Goal: Transaction & Acquisition: Purchase product/service

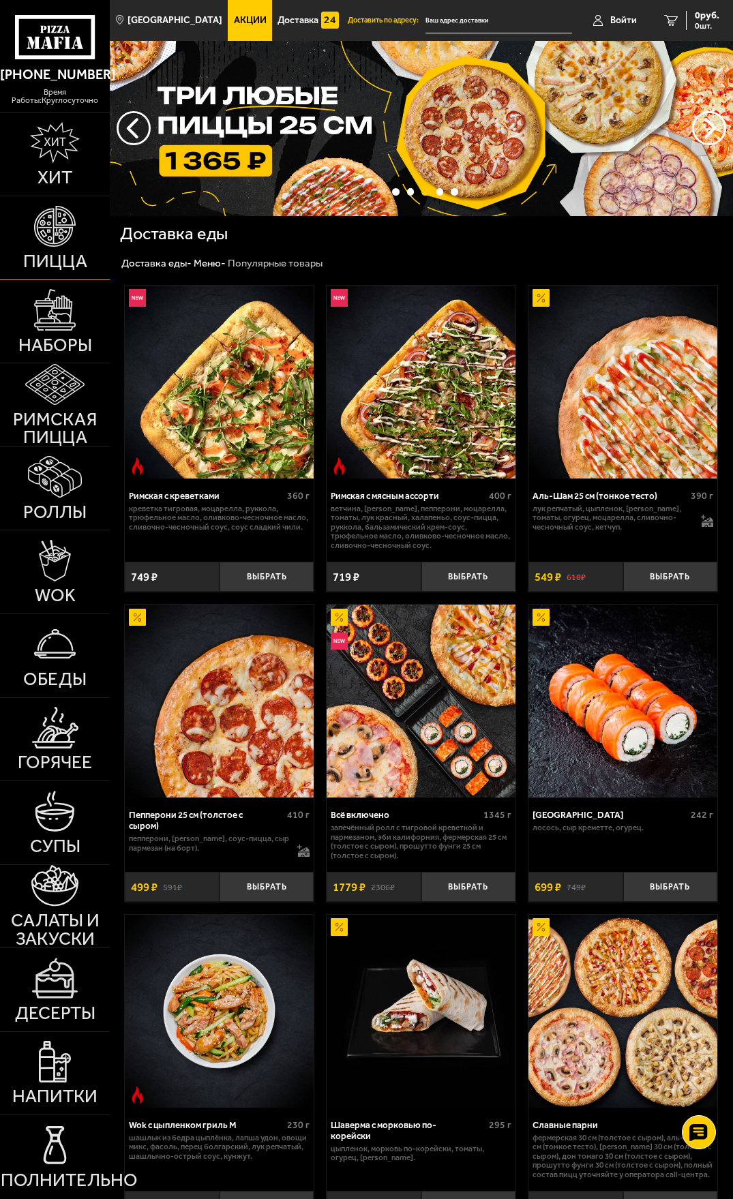
click at [53, 235] on img at bounding box center [55, 227] width 42 height 42
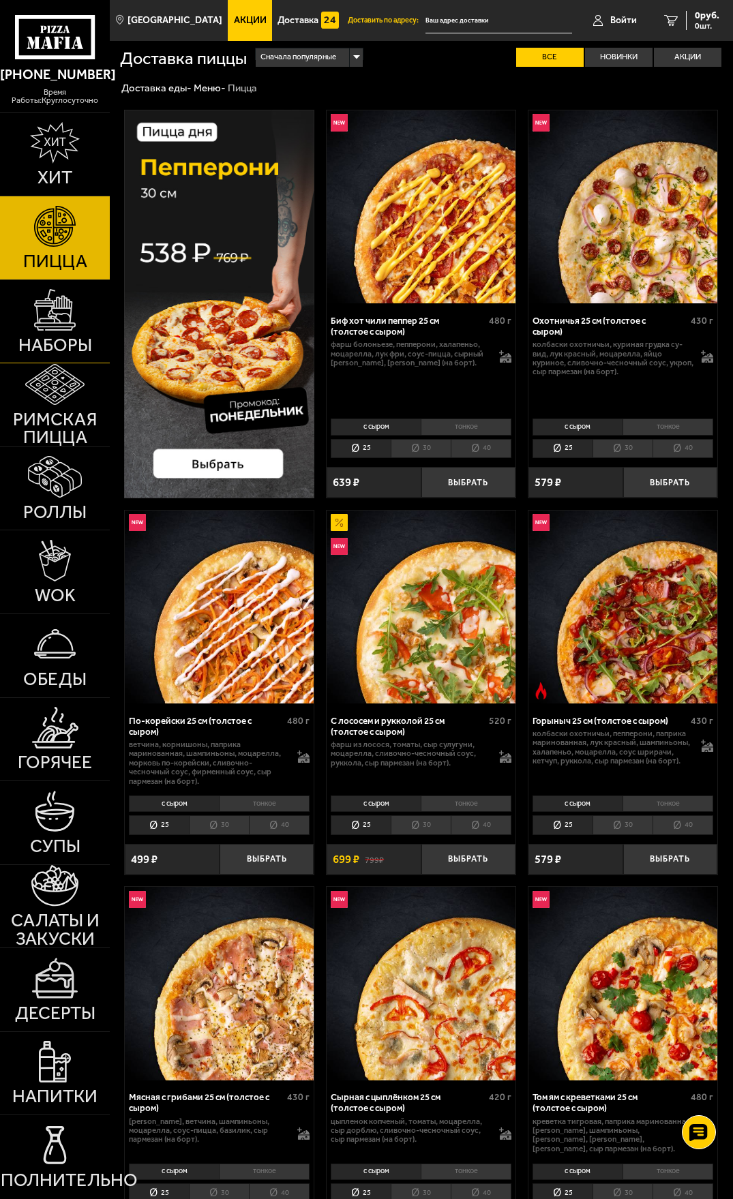
click at [55, 331] on link "Наборы" at bounding box center [55, 321] width 110 height 83
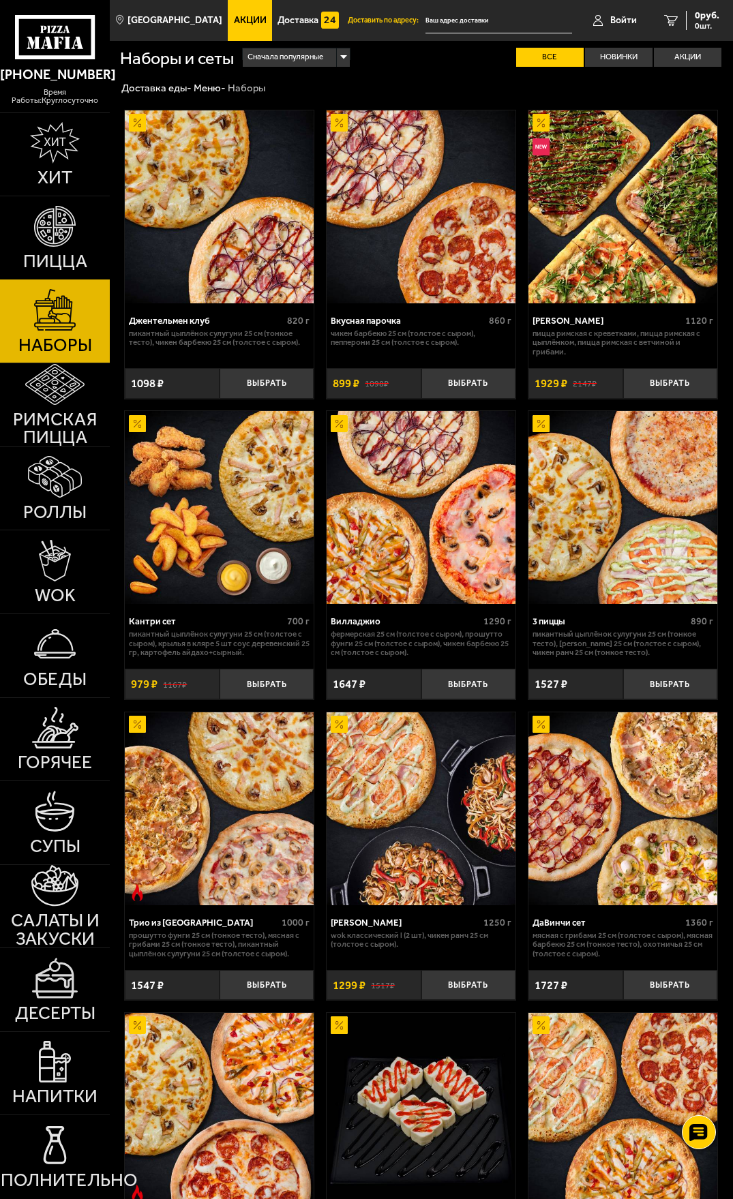
click at [70, 254] on span "Пицца" at bounding box center [55, 261] width 64 height 18
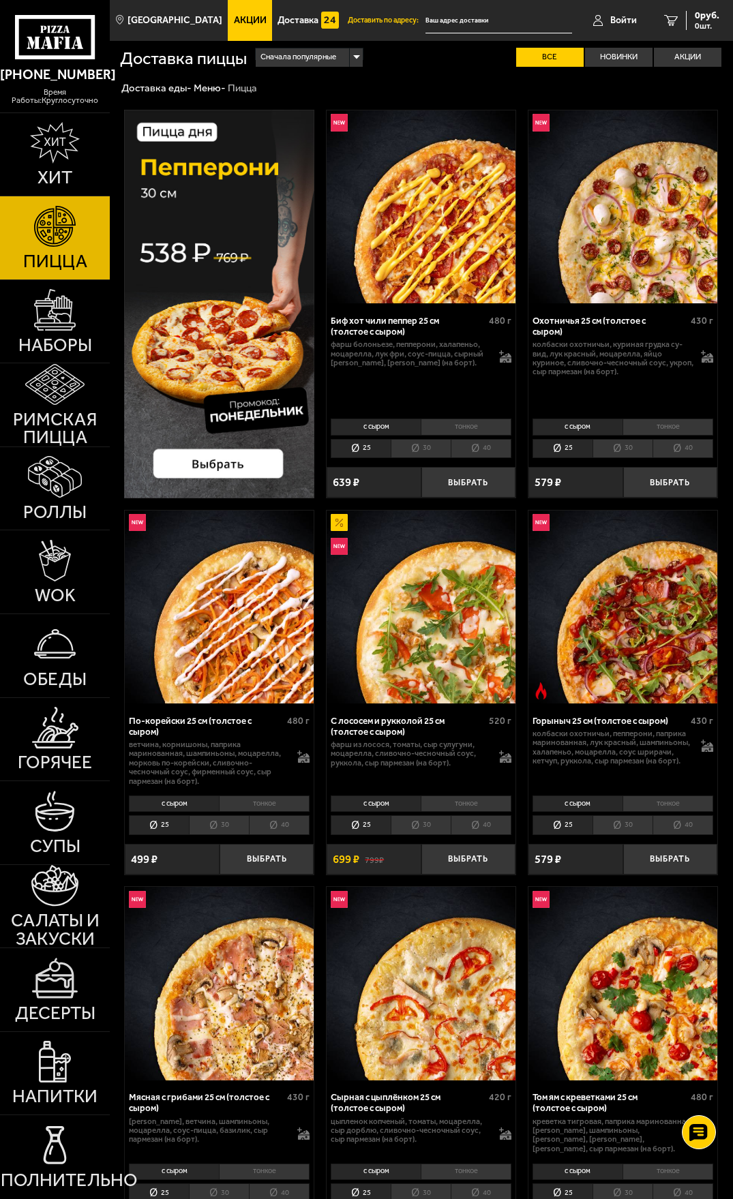
click at [239, 456] on img at bounding box center [219, 304] width 190 height 389
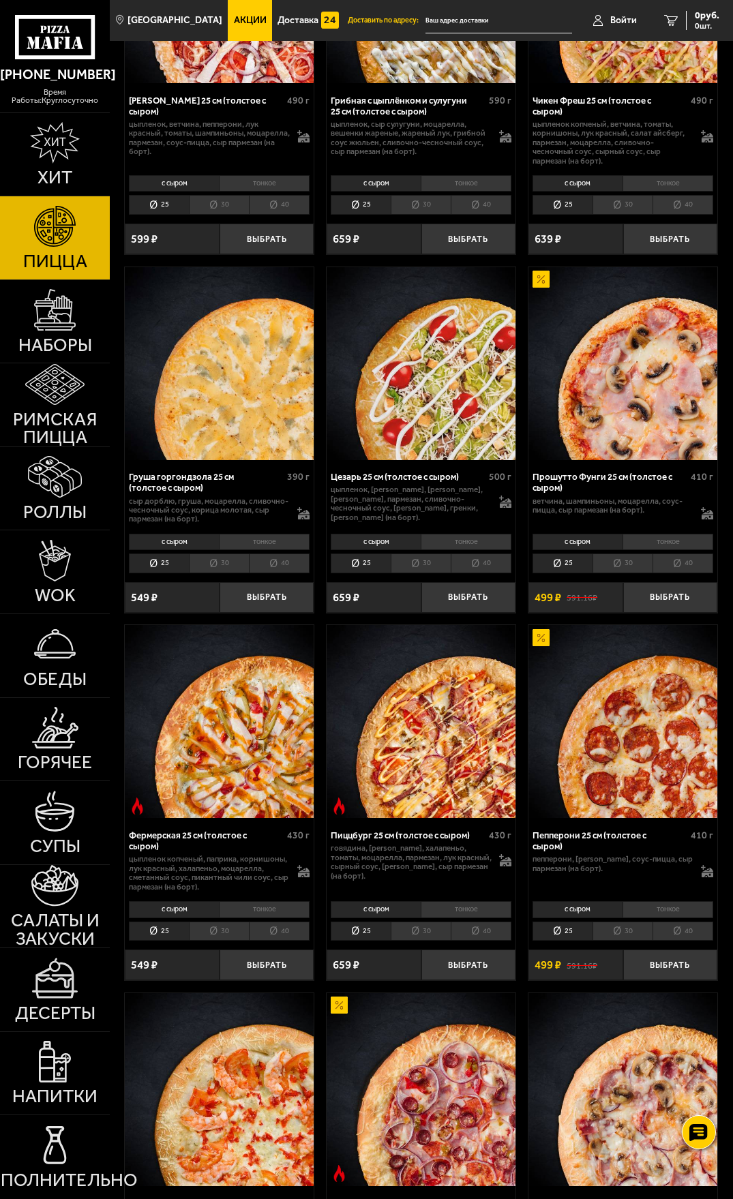
scroll to position [1841, 0]
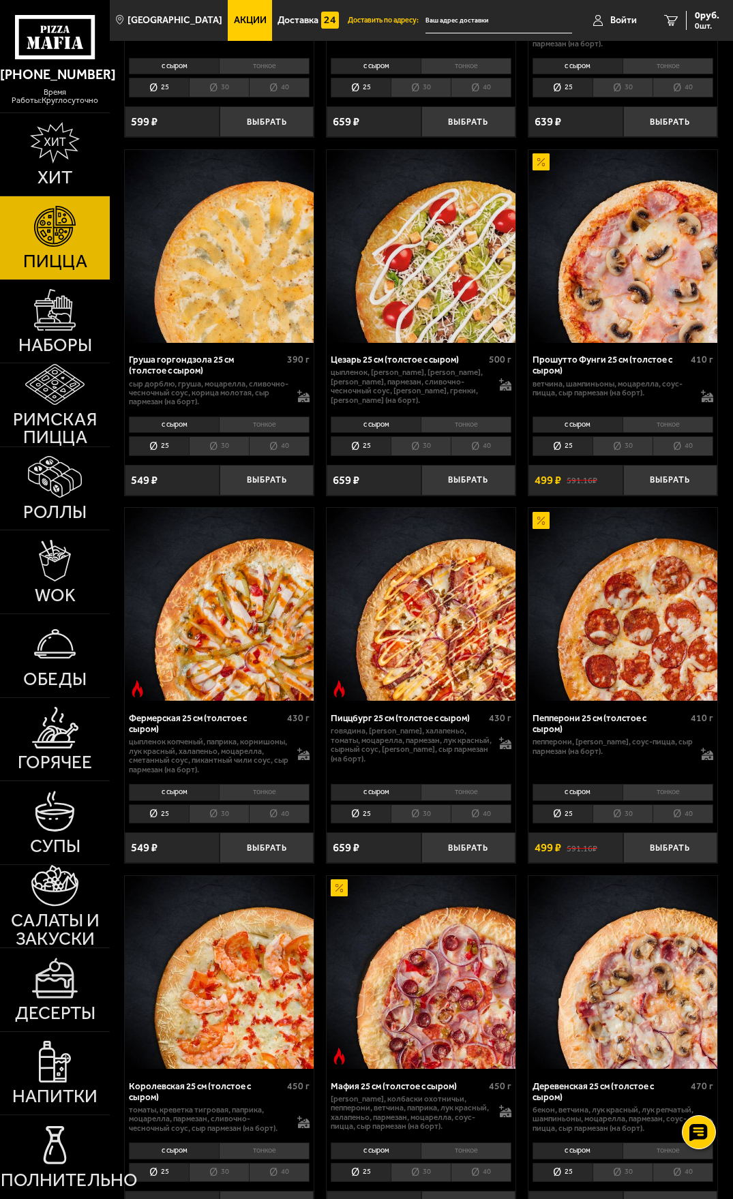
click at [684, 811] on li "40" at bounding box center [682, 813] width 61 height 19
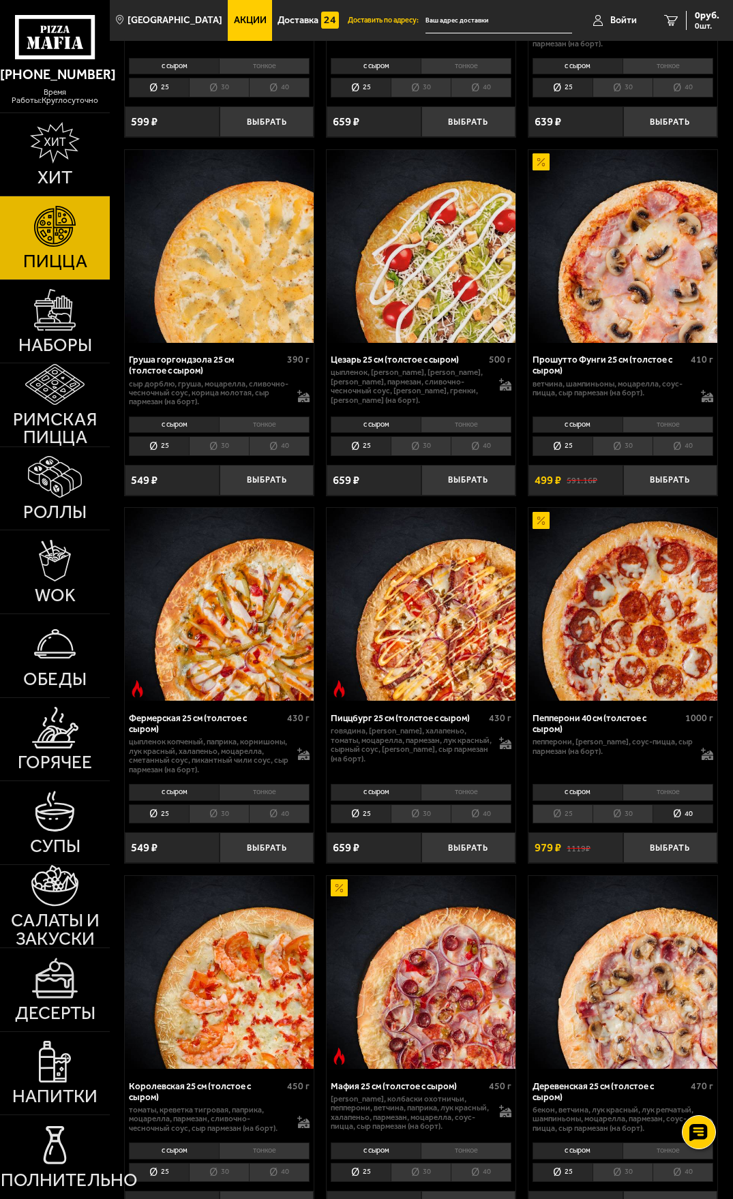
click at [635, 814] on li "30" at bounding box center [622, 813] width 60 height 19
click at [684, 813] on li "40" at bounding box center [682, 813] width 61 height 19
click at [672, 841] on button "Выбрать" at bounding box center [670, 847] width 95 height 31
click at [706, 396] on icon at bounding box center [707, 396] width 12 height 12
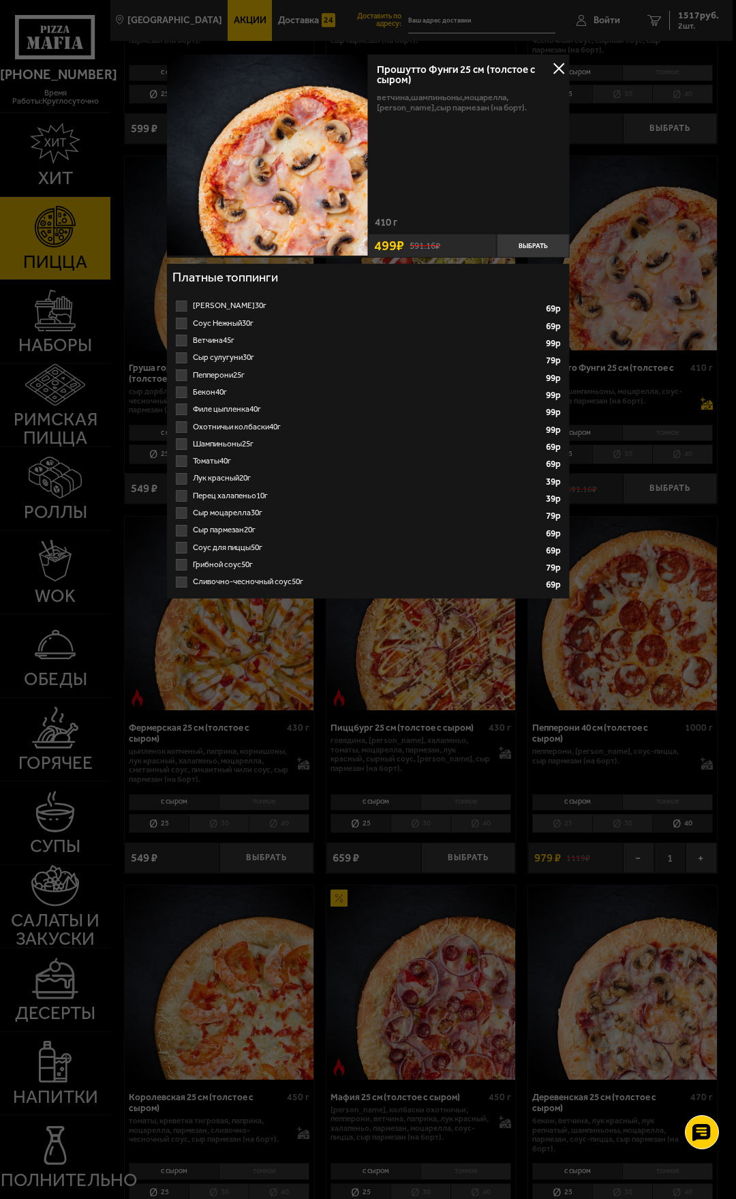
click at [706, 396] on div at bounding box center [368, 599] width 736 height 1199
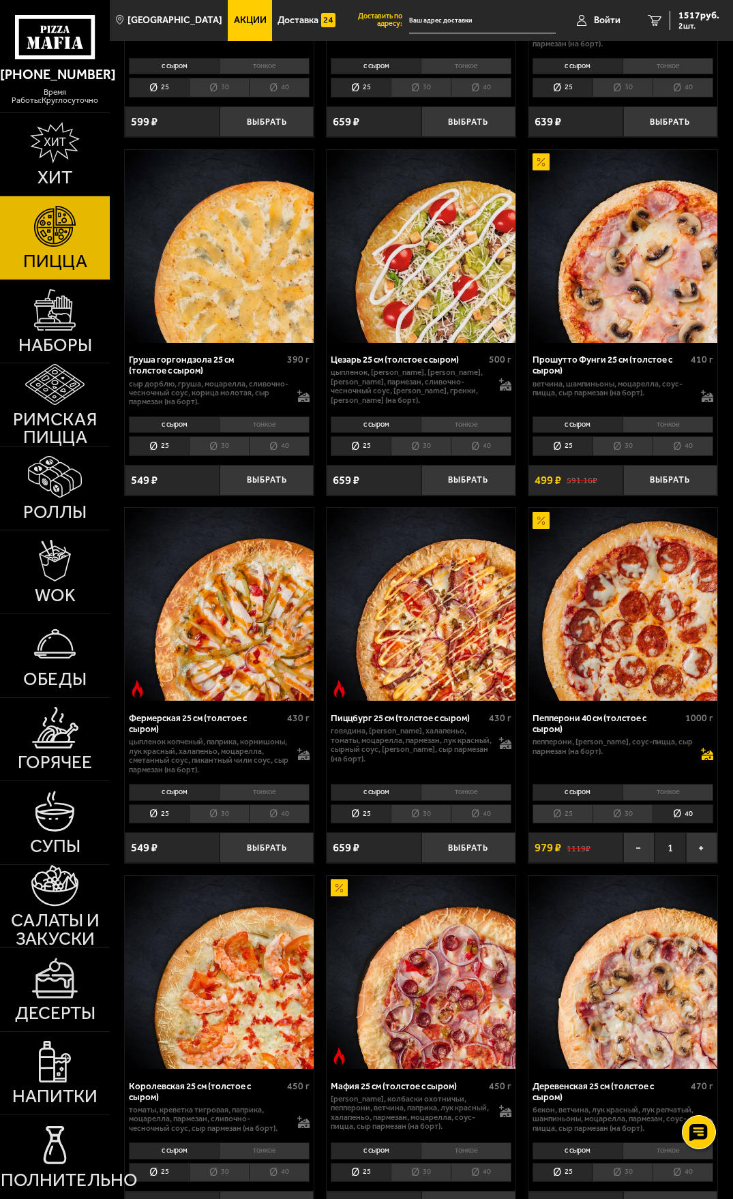
click at [707, 756] on icon at bounding box center [707, 754] width 12 height 12
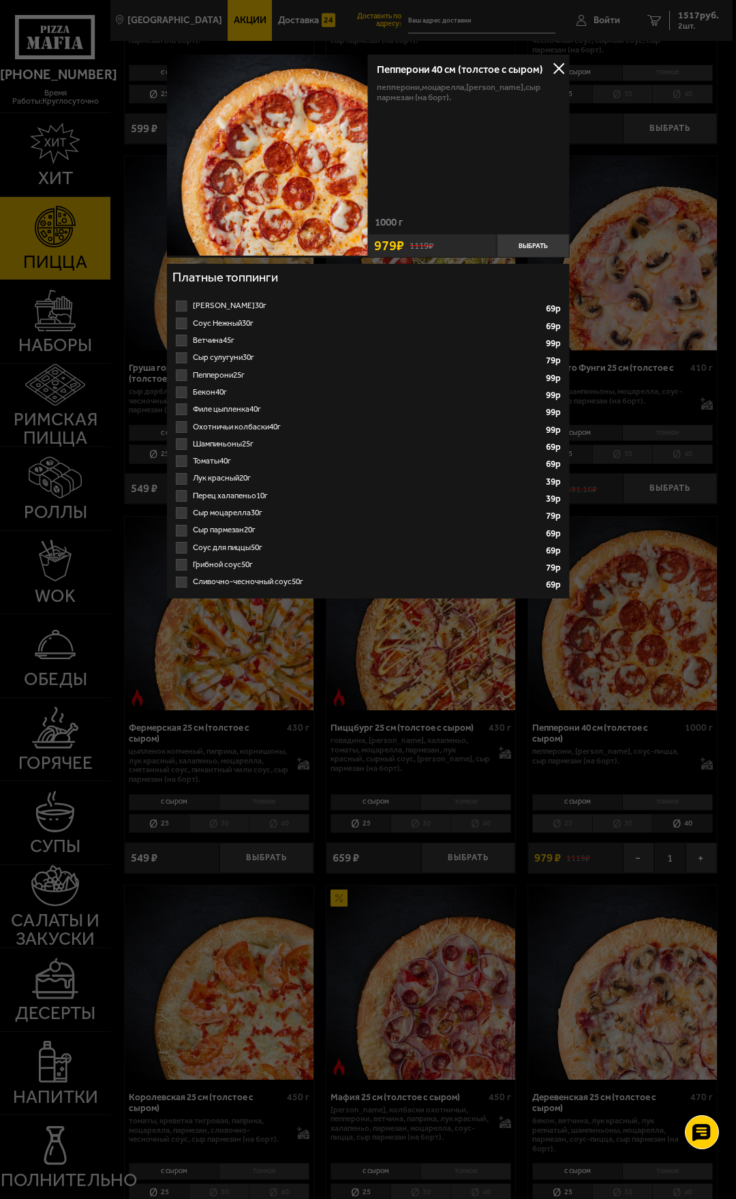
click at [185, 421] on label "Охотничьи колбаски 40г 1 2 3 4 5 6 7 8" at bounding box center [367, 427] width 391 height 17
click at [0, 0] on input "Охотничьи колбаски 40г 1 2 3 4 5 6 7 8" at bounding box center [0, 0] width 0 height 0
click at [183, 545] on label "Соус для пиццы 50г 1 2 3 4 5 6 7" at bounding box center [367, 547] width 391 height 17
click at [0, 0] on input "Соус для пиццы 50г 1 2 3 4 5 6 7" at bounding box center [0, 0] width 0 height 0
click at [181, 441] on label "Шампиньоны 25г 1 2 3 4 5 6" at bounding box center [367, 444] width 391 height 17
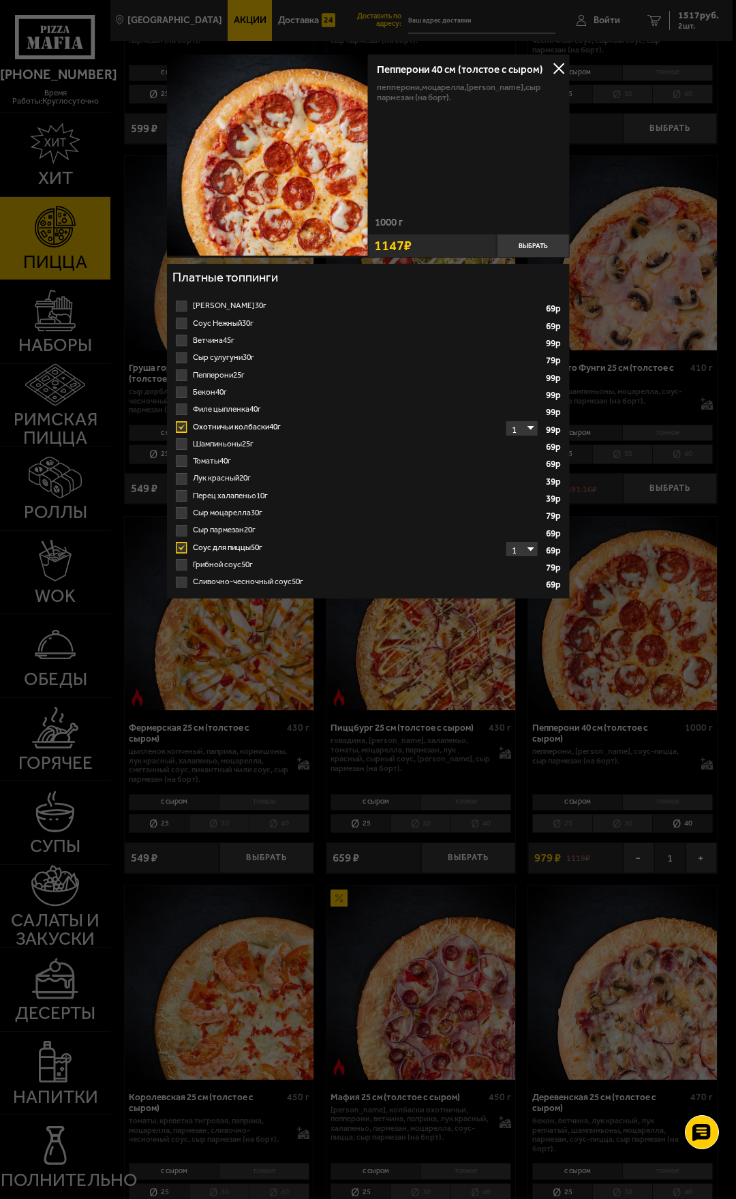
click at [0, 0] on input "Шампиньоны 25г 1 2 3 4 5 6" at bounding box center [0, 0] width 0 height 0
click at [532, 447] on select "1 2 3 4 5 6" at bounding box center [522, 445] width 31 height 14
select select "2"
click at [507, 438] on select "1 2 3 4 5 6" at bounding box center [522, 445] width 31 height 14
click at [524, 426] on select "1 2 3 4 5" at bounding box center [522, 428] width 31 height 14
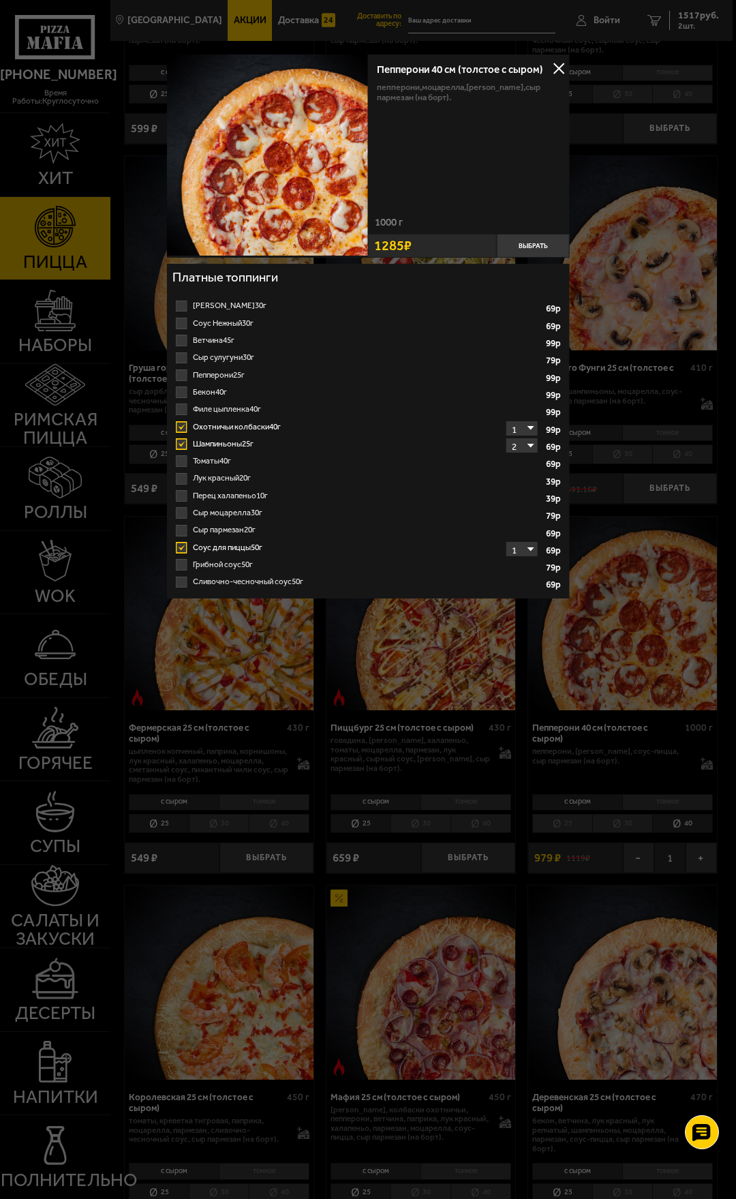
select select "2"
click at [507, 421] on select "1 2 3 4 5" at bounding box center [522, 428] width 31 height 14
click at [179, 371] on label "Пепперони 25г 1 2 3" at bounding box center [367, 375] width 391 height 17
click at [0, 0] on input "Пепперони 25г 1 2 3" at bounding box center [0, 0] width 0 height 0
click at [182, 377] on label "Пепперони 25г 1 2 3" at bounding box center [367, 375] width 391 height 17
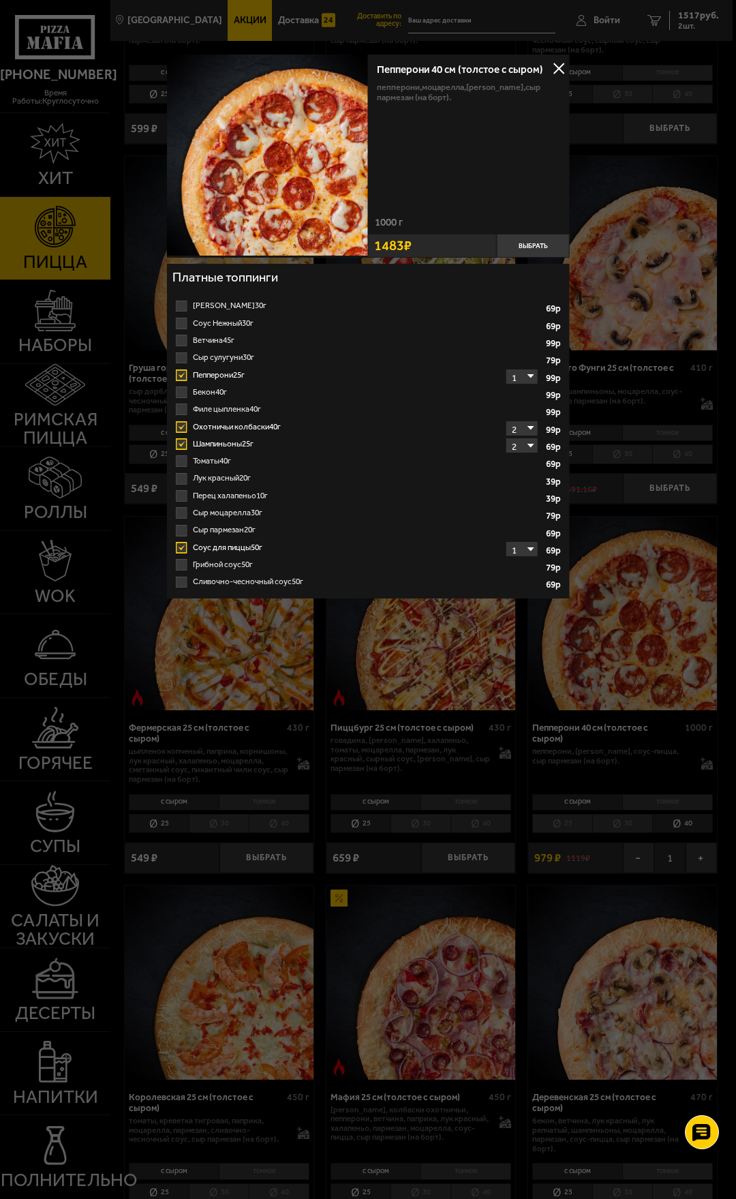
click at [0, 0] on input "Пепперони 25г 1 2 3" at bounding box center [0, 0] width 0 height 0
click at [537, 238] on button "Выбрать" at bounding box center [533, 246] width 72 height 24
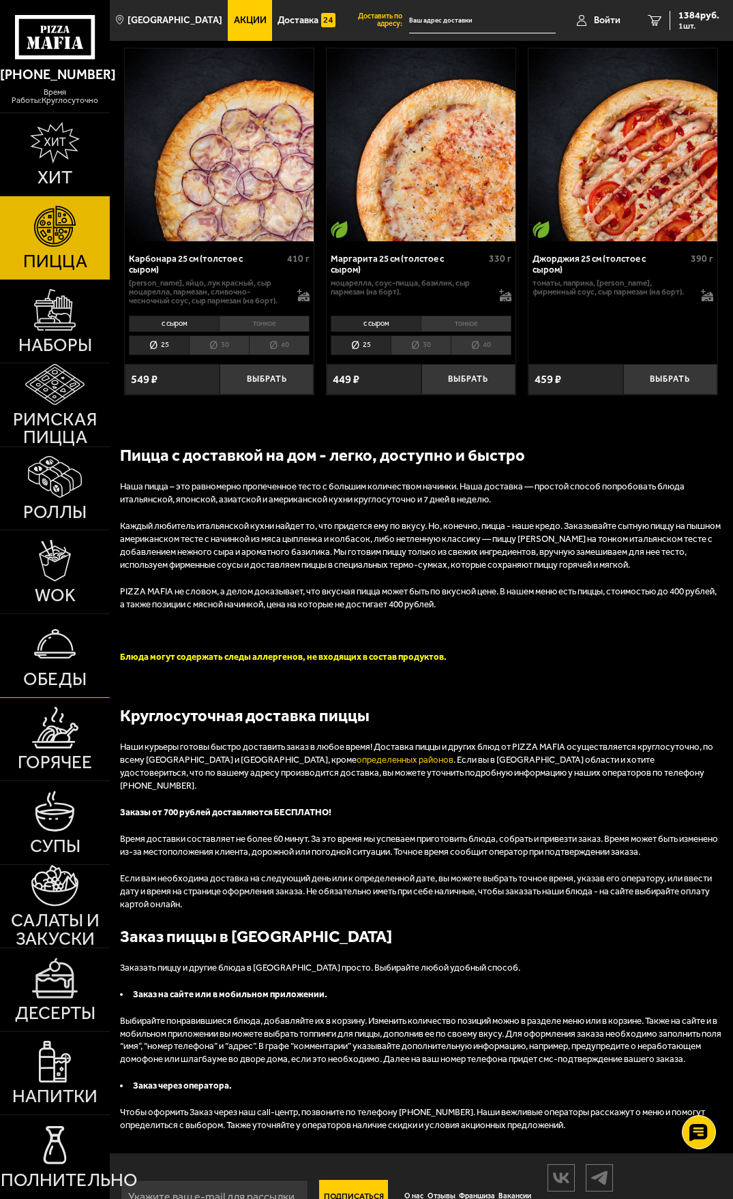
scroll to position [4180, 0]
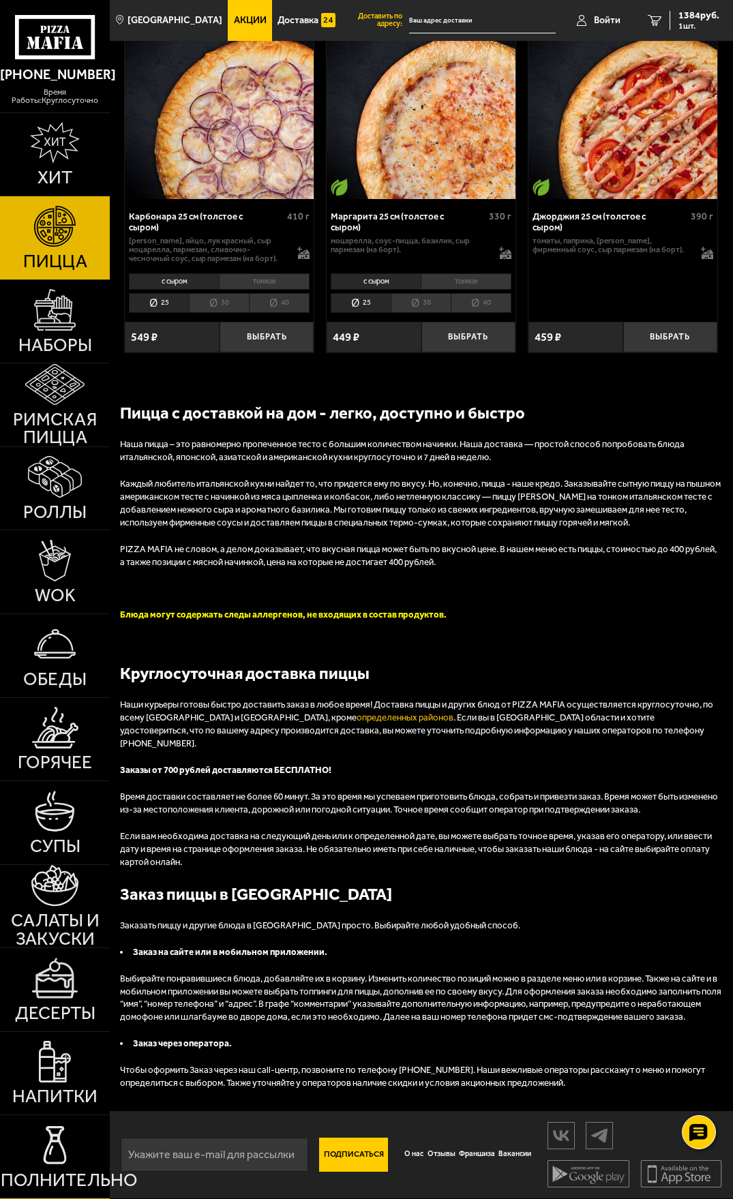
click at [44, 1148] on img at bounding box center [55, 1146] width 42 height 42
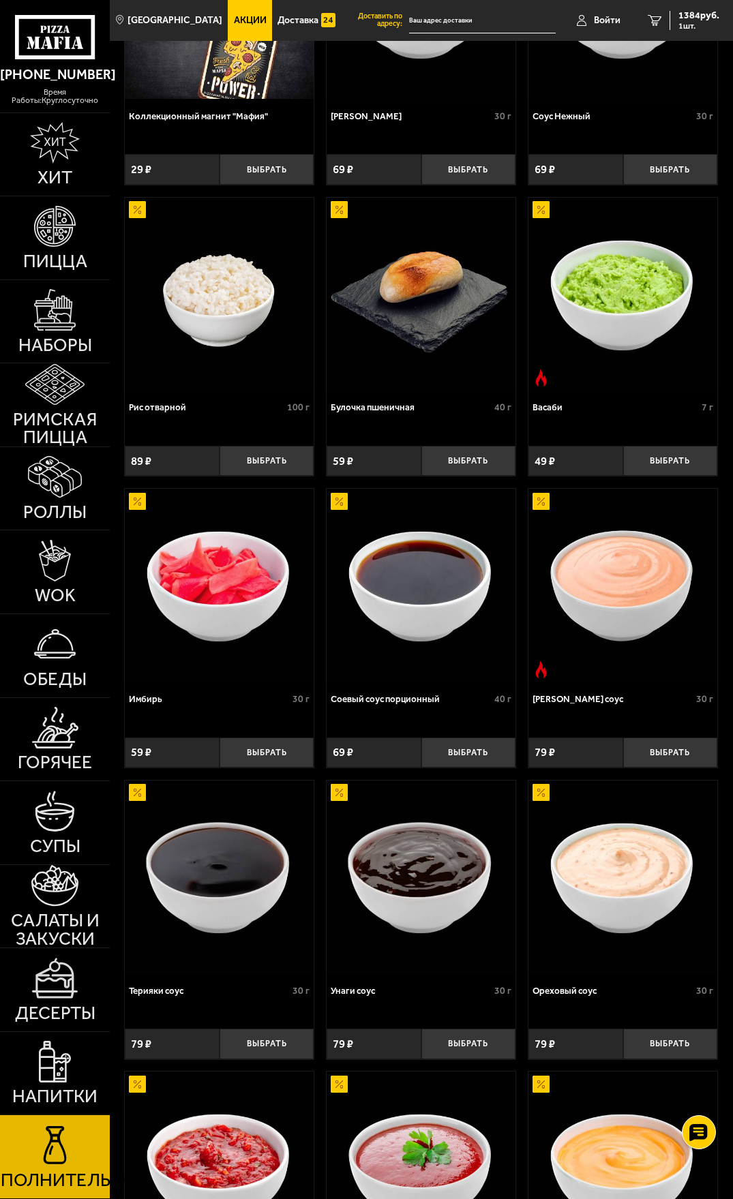
scroll to position [409, 0]
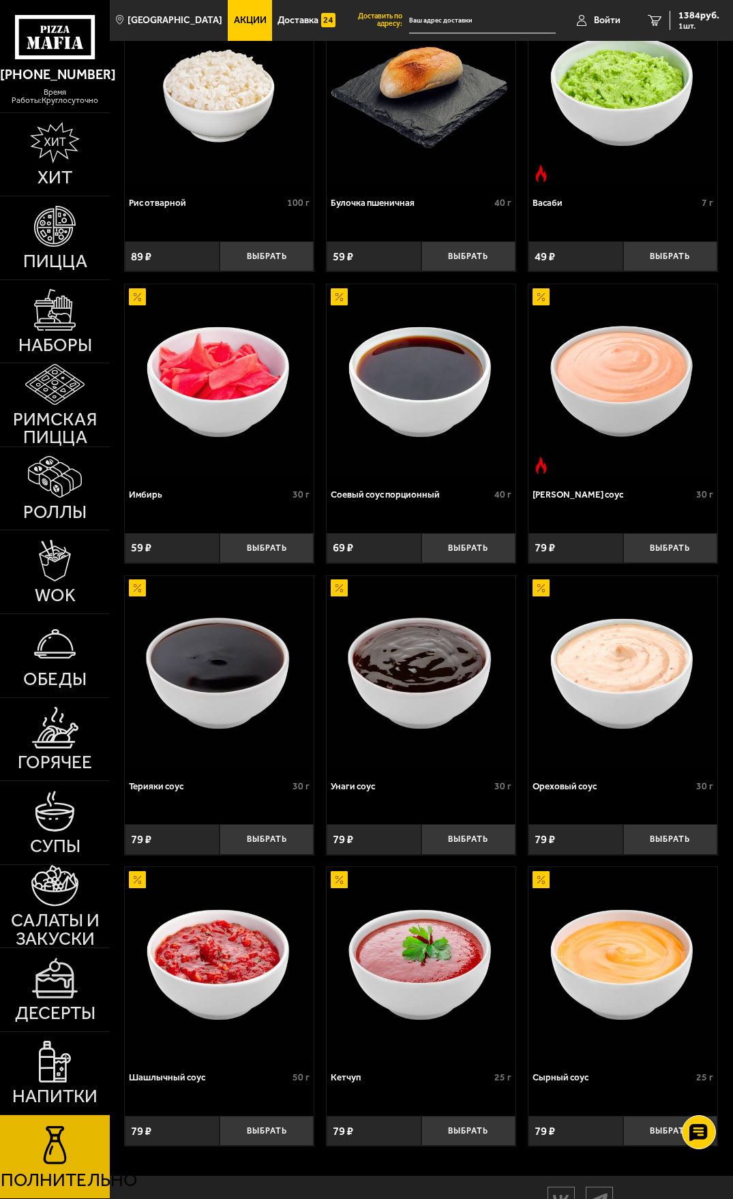
click at [593, 390] on img at bounding box center [622, 380] width 189 height 193
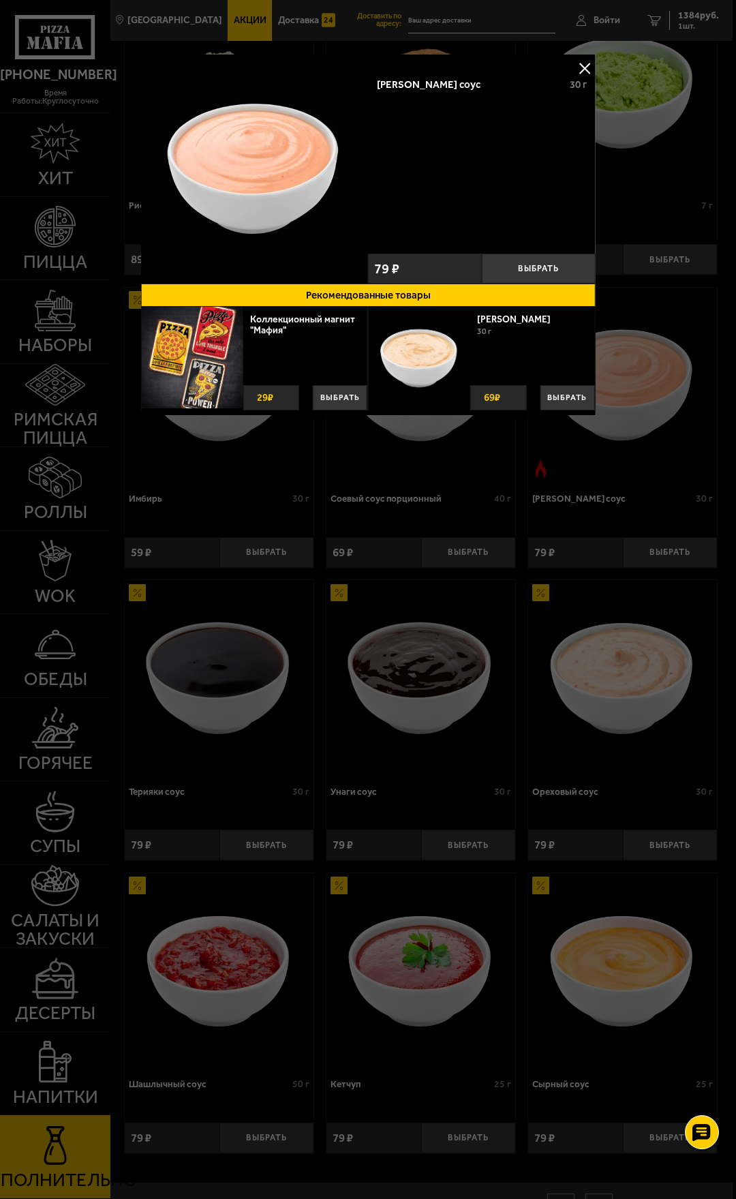
click at [593, 64] on button at bounding box center [585, 68] width 20 height 20
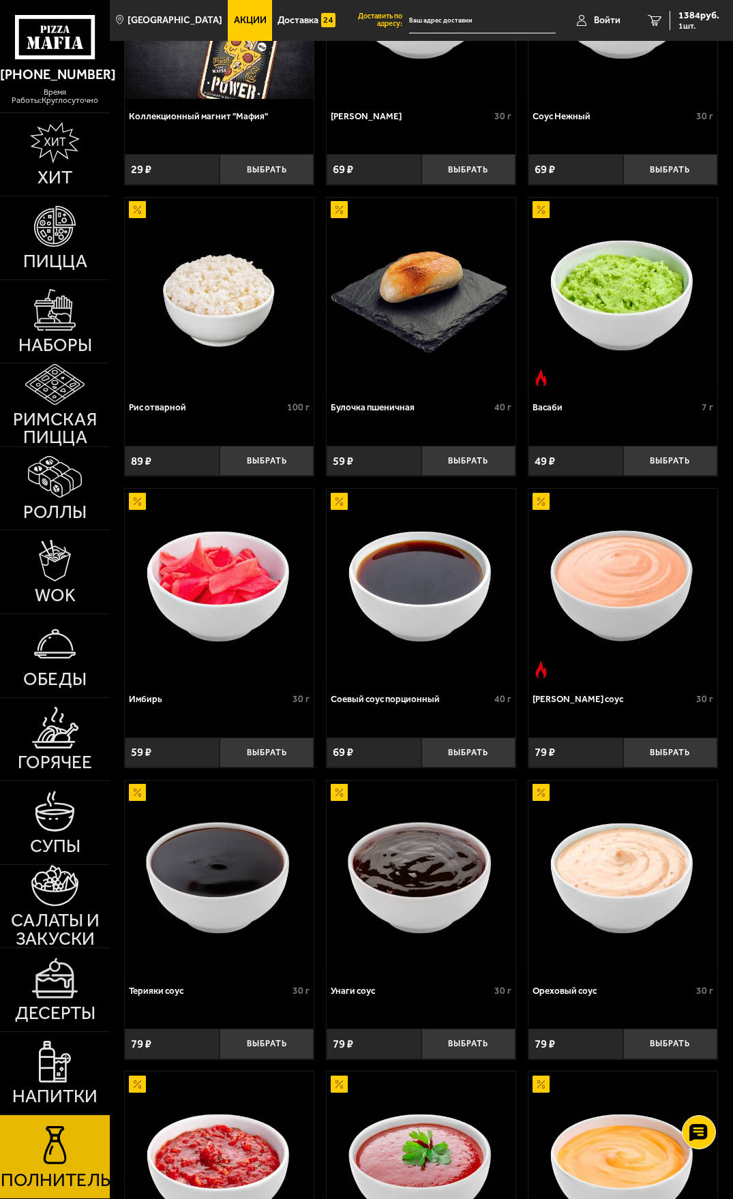
scroll to position [480, 0]
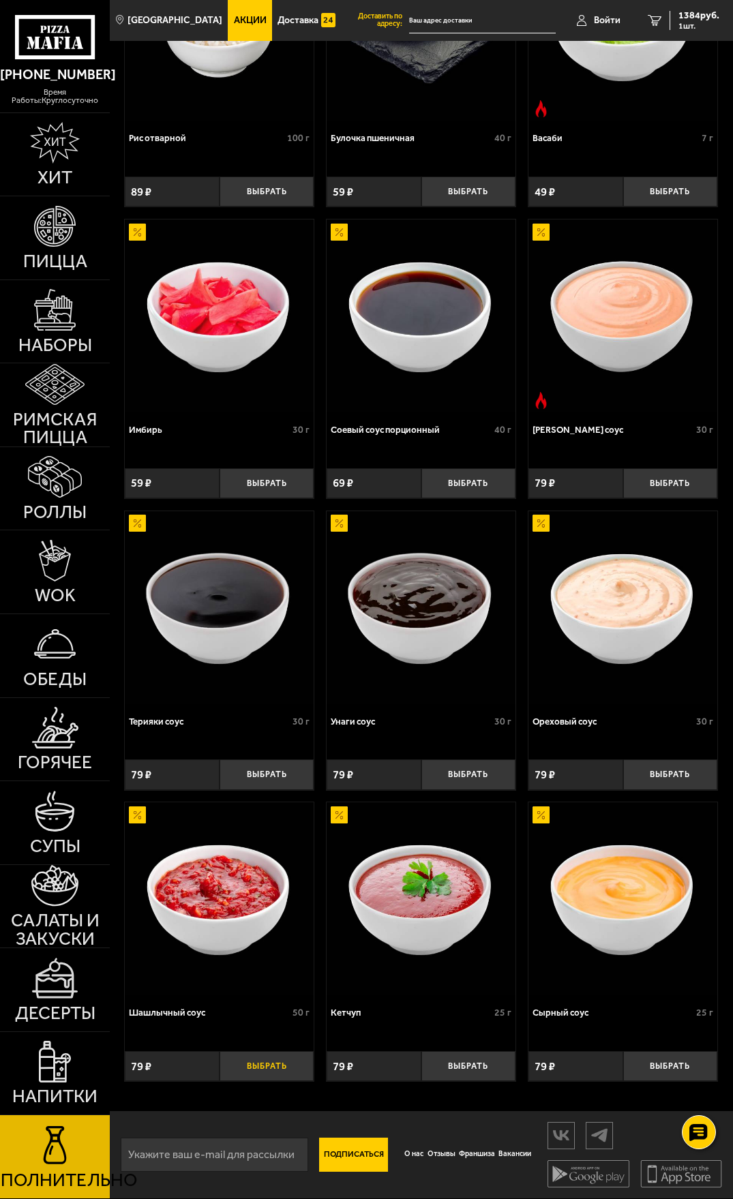
click at [272, 1066] on button "Выбрать" at bounding box center [267, 1066] width 95 height 31
click at [243, 1072] on button "−" at bounding box center [235, 1066] width 31 height 31
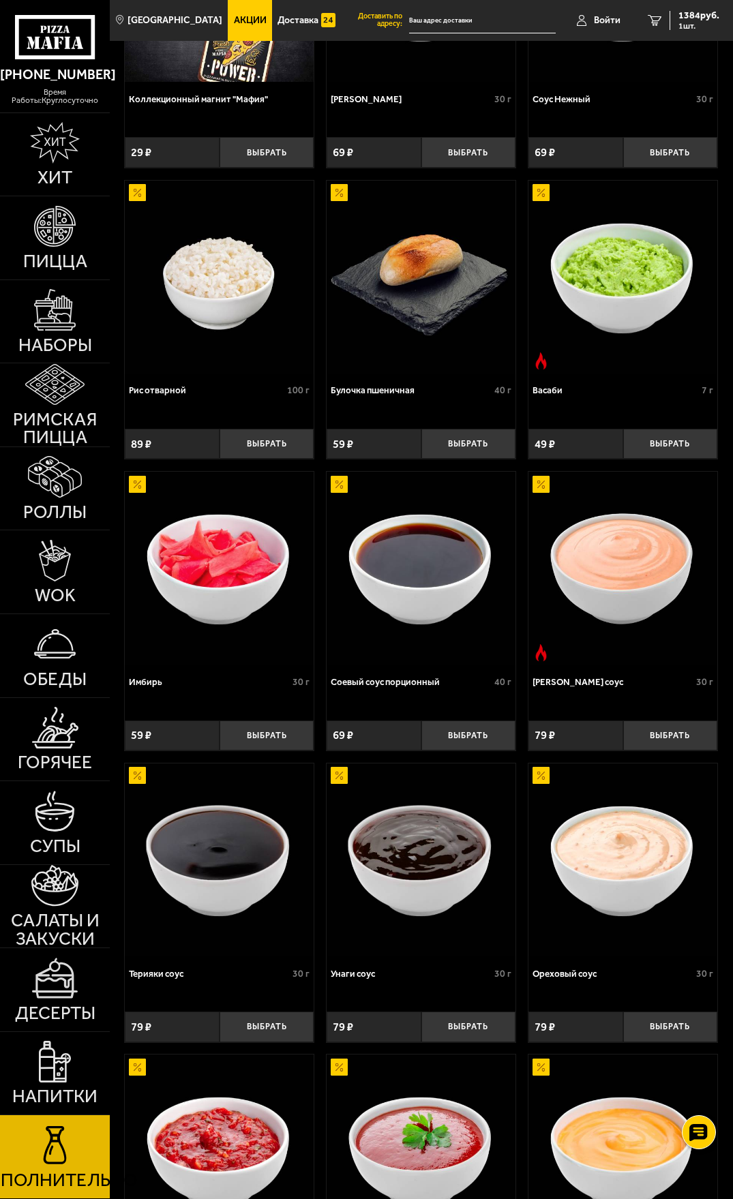
scroll to position [0, 0]
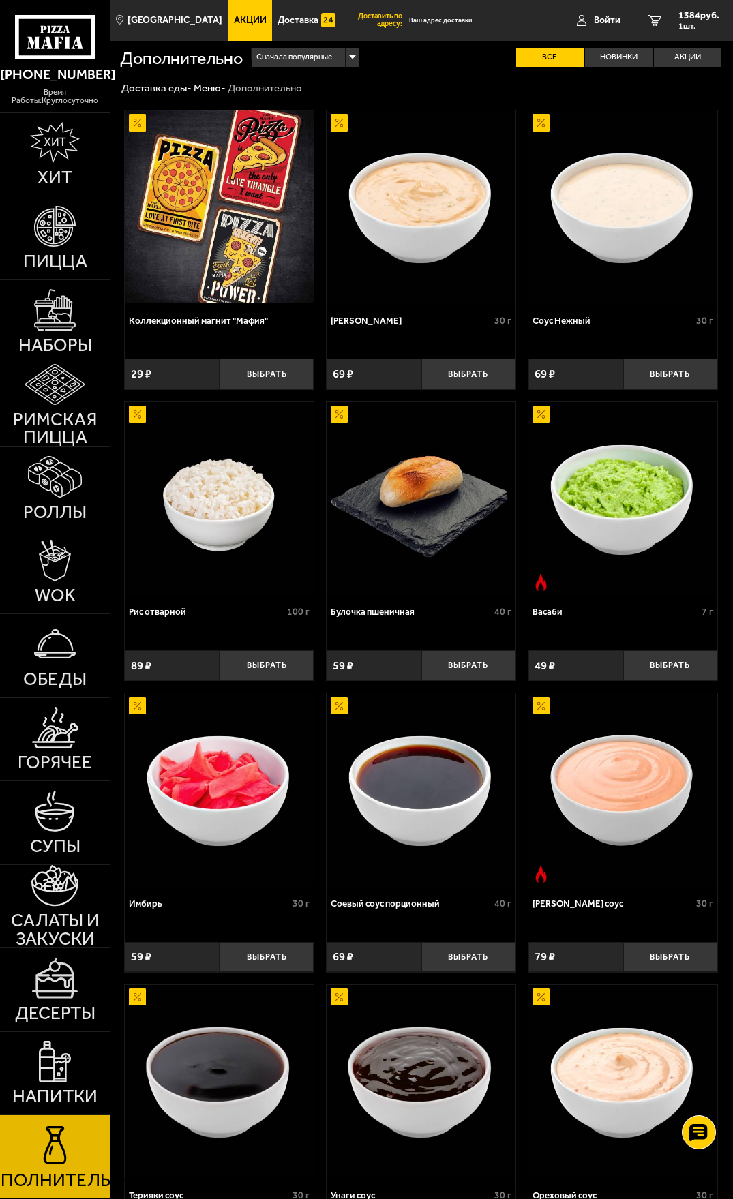
click at [410, 226] on img at bounding box center [421, 206] width 189 height 193
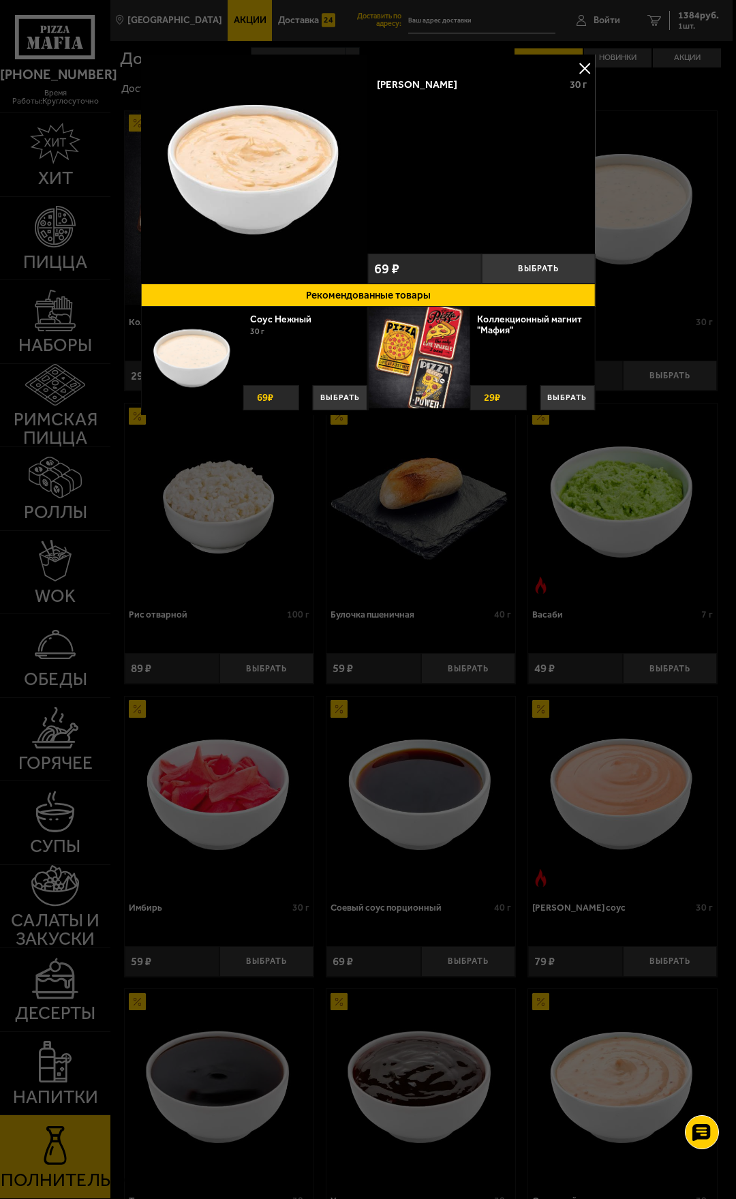
click at [584, 67] on button at bounding box center [585, 68] width 20 height 20
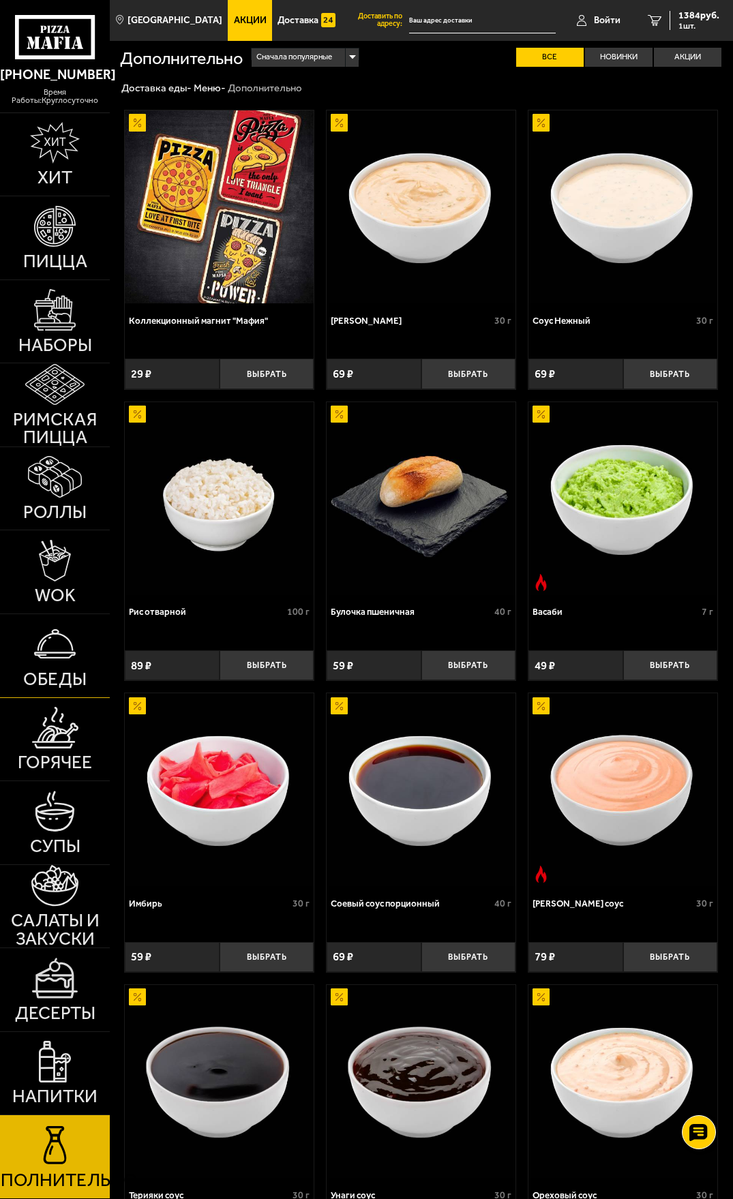
click at [57, 660] on img at bounding box center [55, 644] width 42 height 42
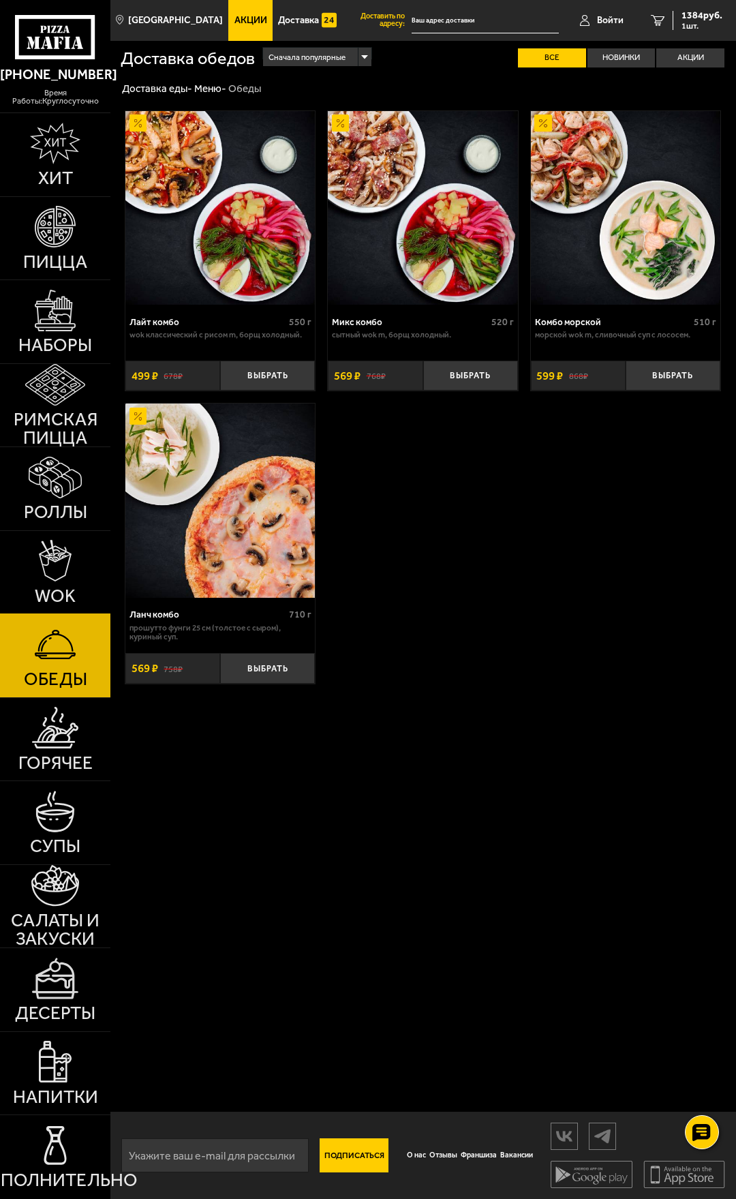
click at [44, 562] on img at bounding box center [55, 561] width 33 height 42
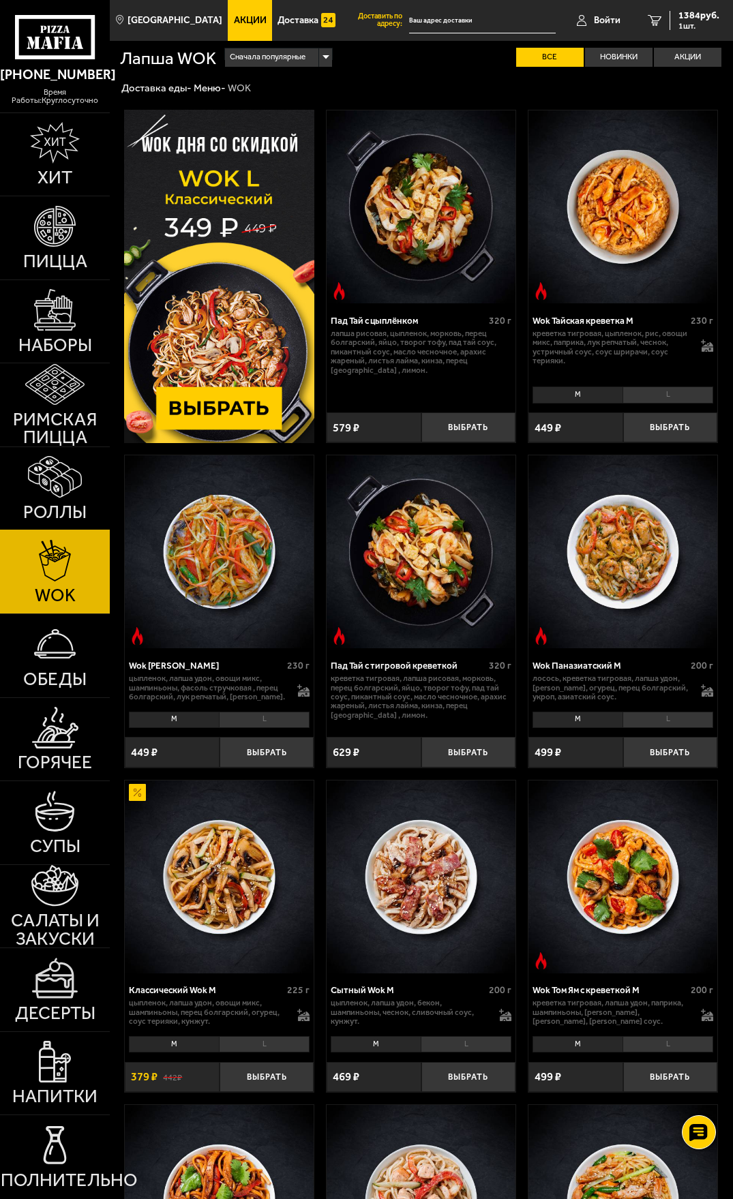
click at [52, 498] on link "Роллы" at bounding box center [55, 488] width 110 height 83
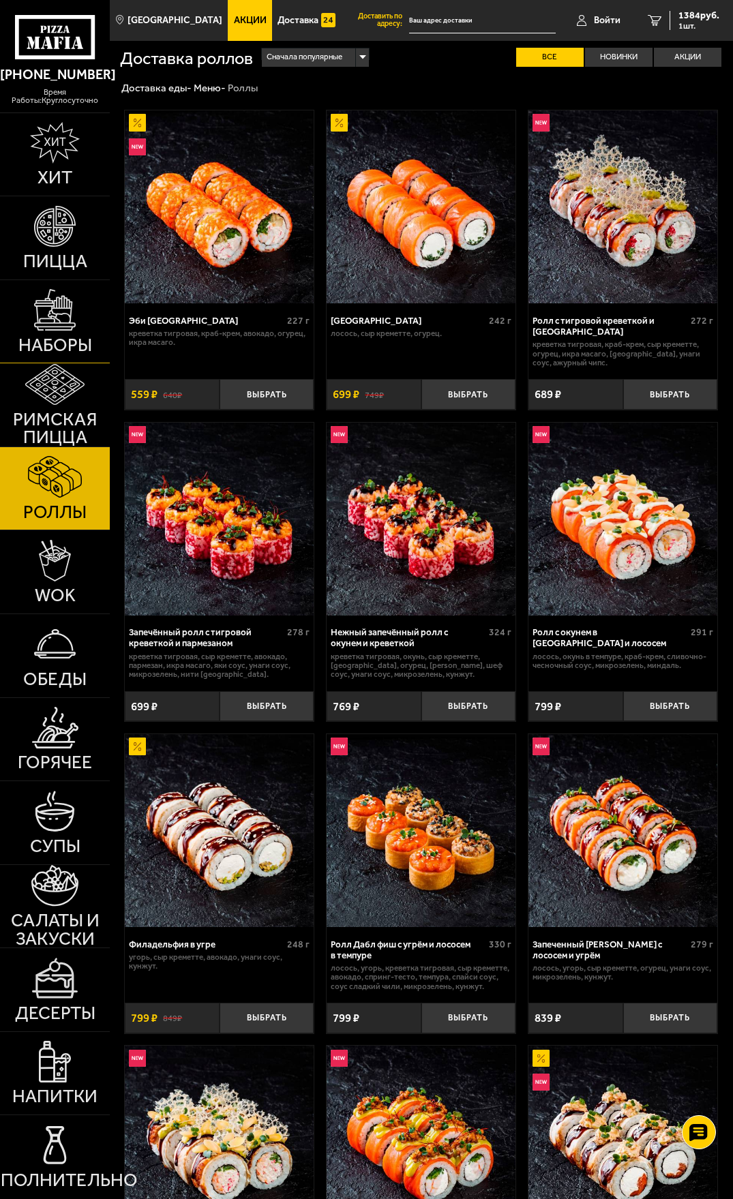
click at [50, 331] on link "Наборы" at bounding box center [55, 321] width 110 height 83
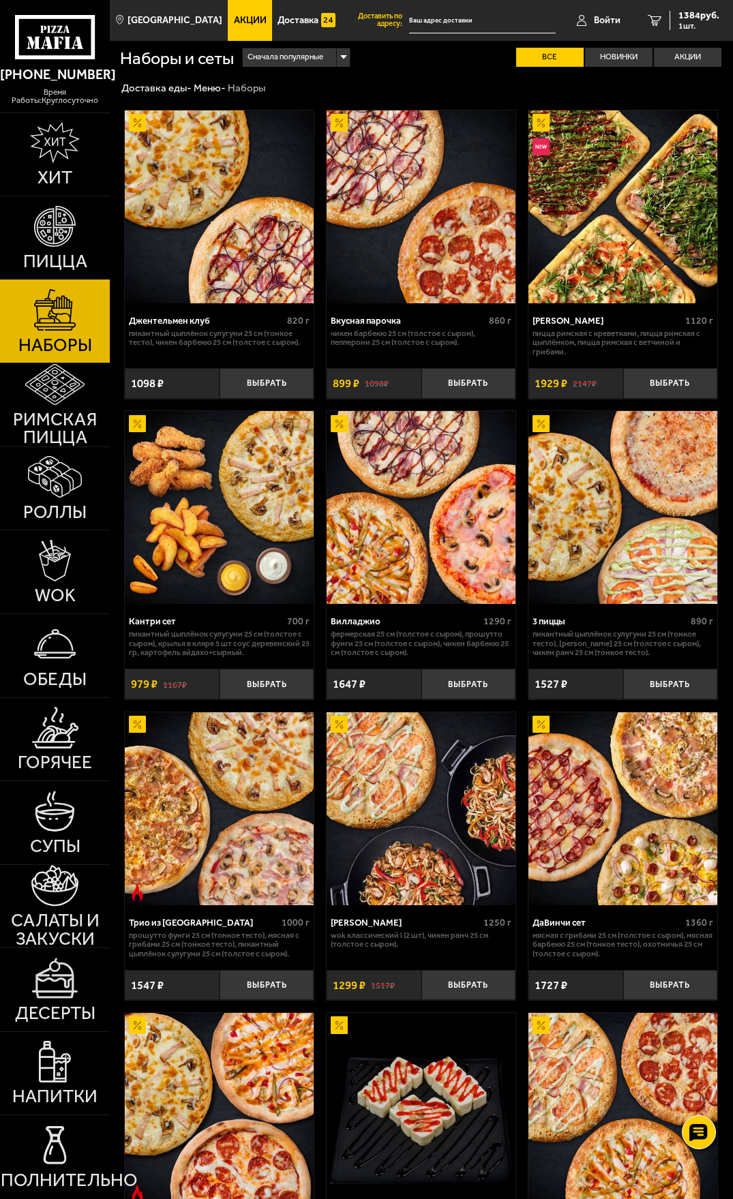
click at [50, 265] on span "Пицца" at bounding box center [55, 261] width 64 height 18
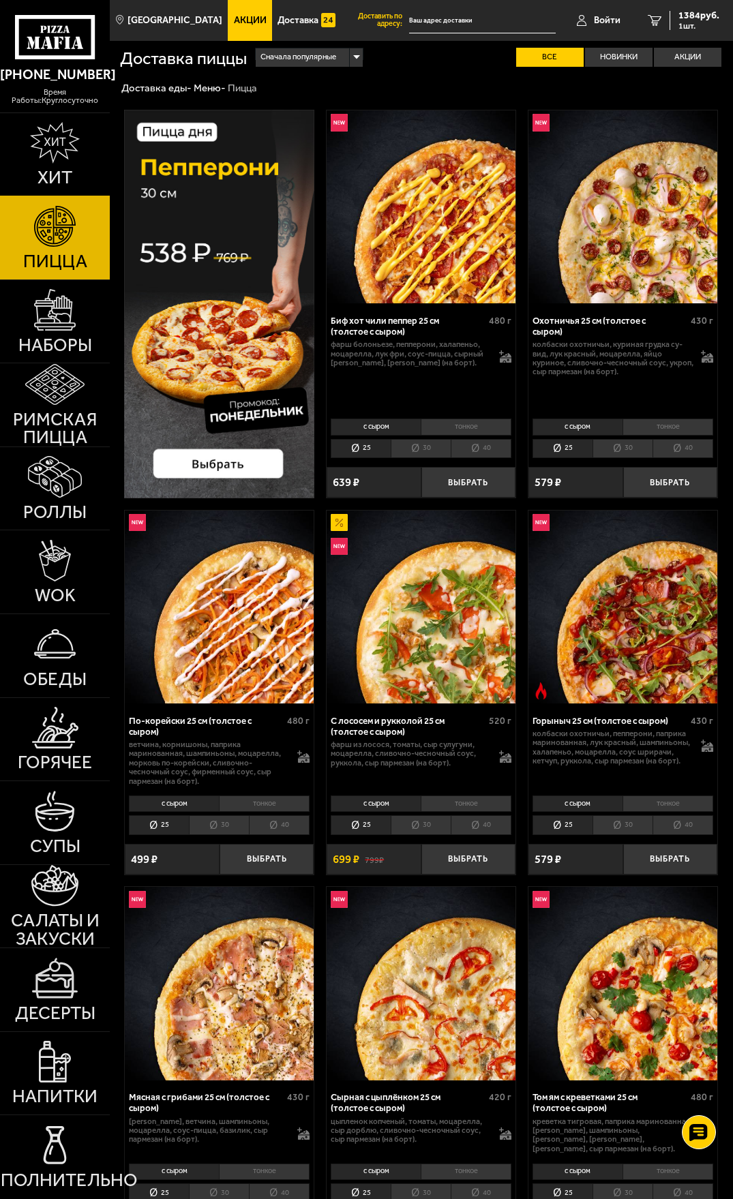
click at [51, 152] on img at bounding box center [55, 143] width 50 height 42
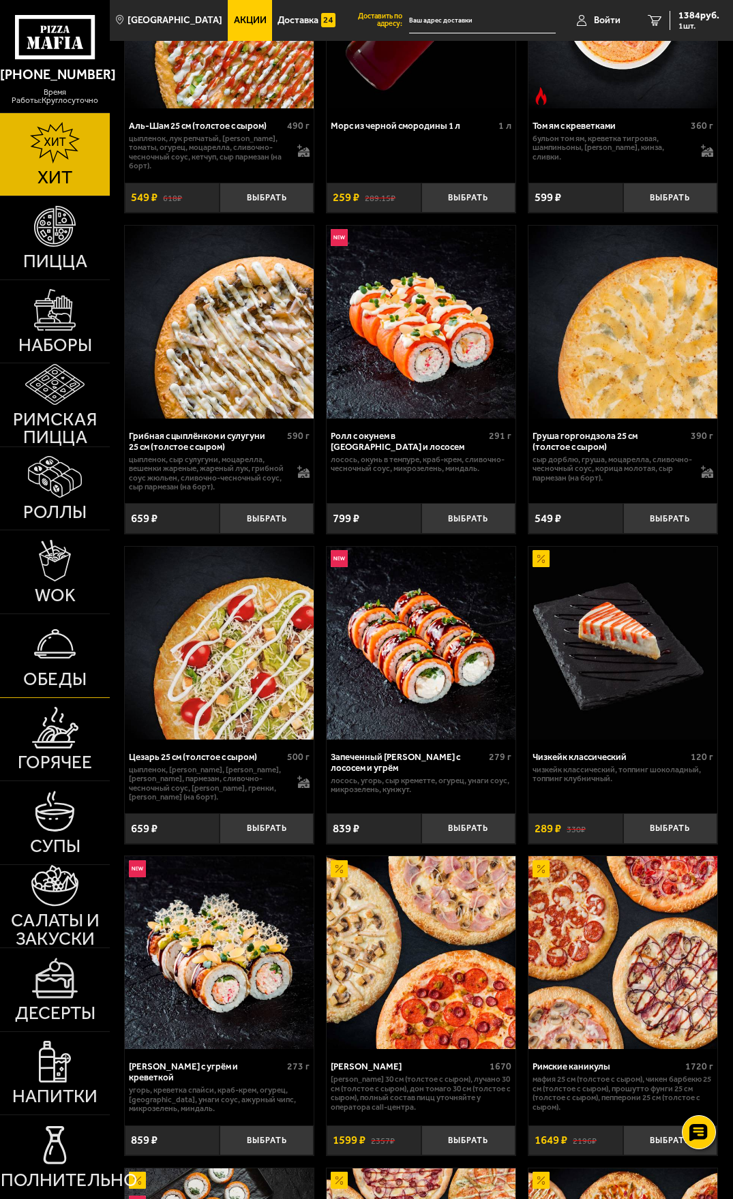
scroll to position [205, 0]
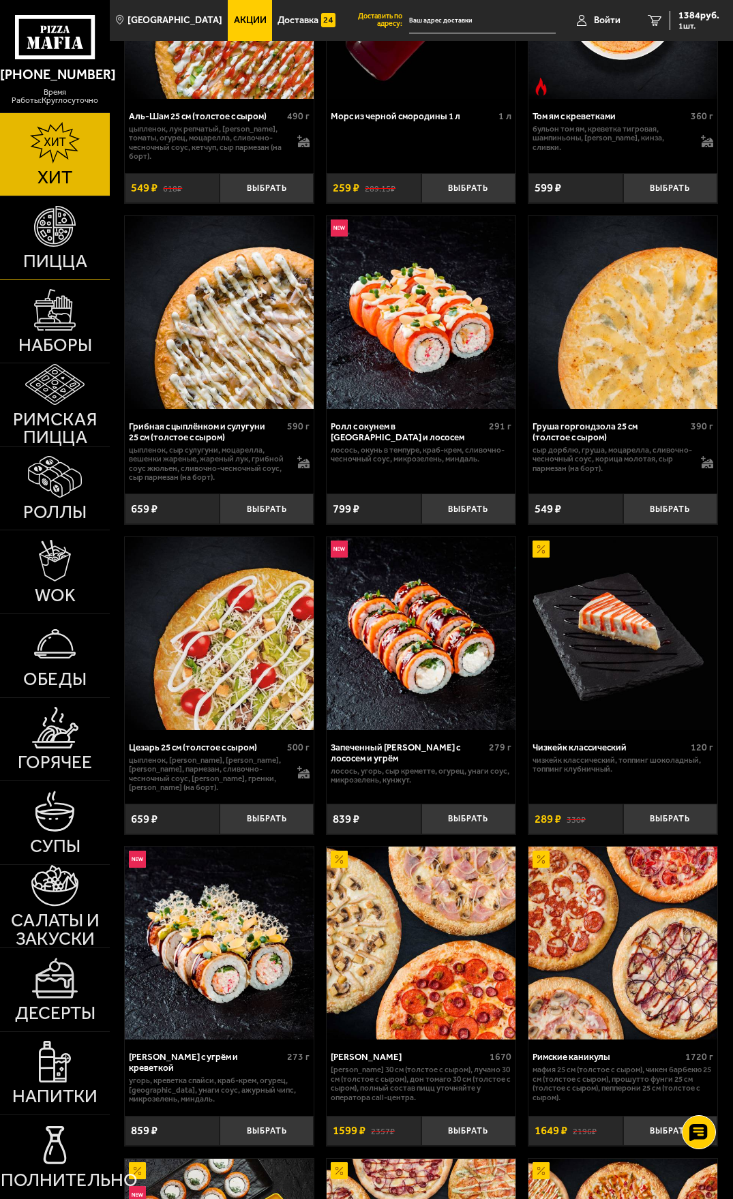
click at [35, 250] on link "Пицца" at bounding box center [55, 237] width 110 height 83
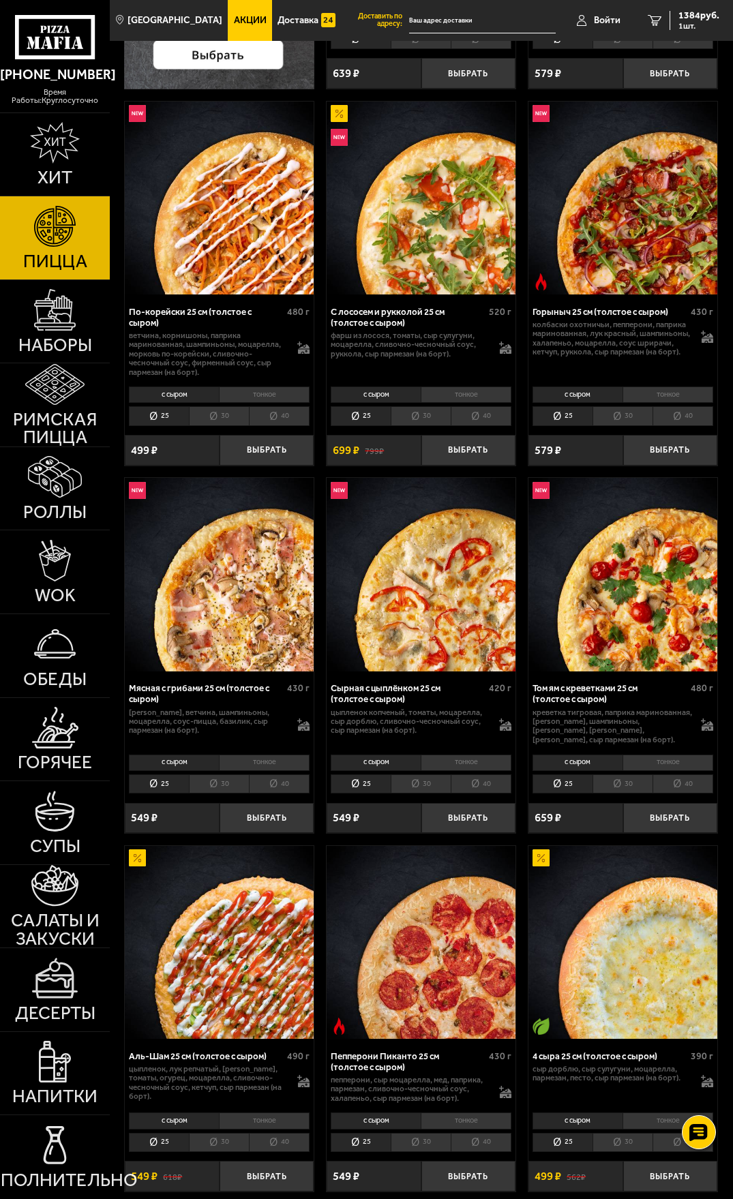
scroll to position [818, 0]
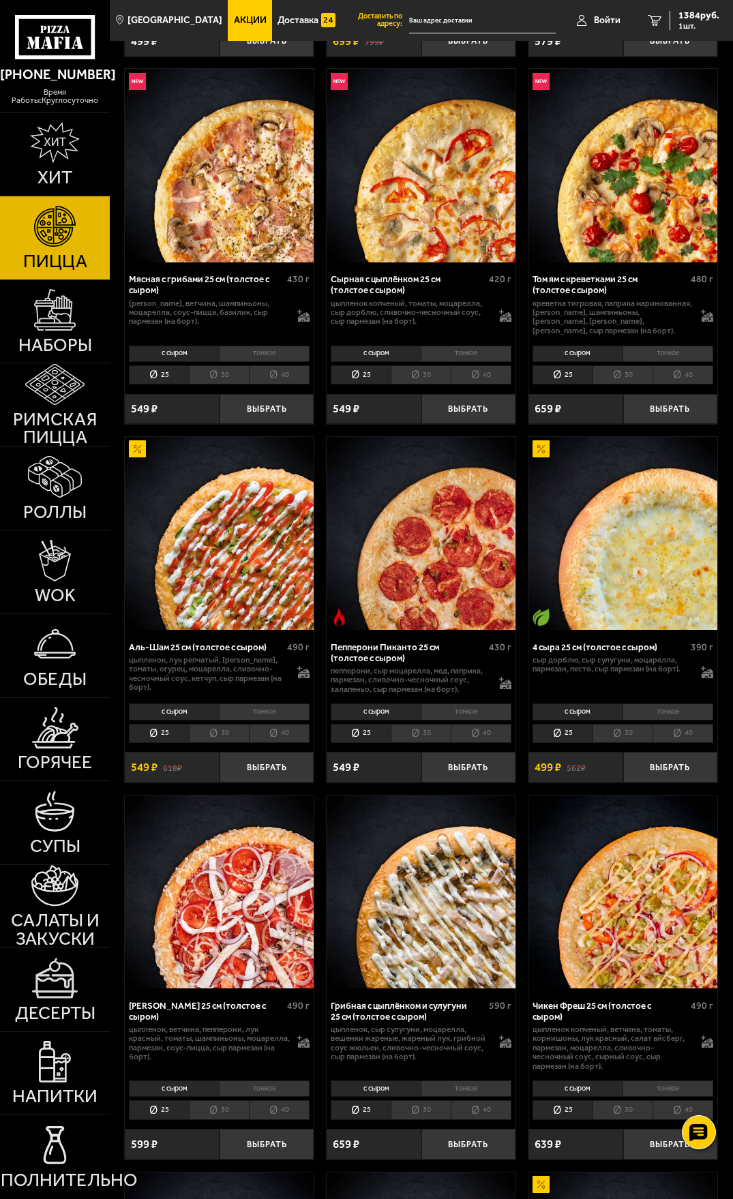
click at [223, 732] on li "30" at bounding box center [219, 733] width 60 height 19
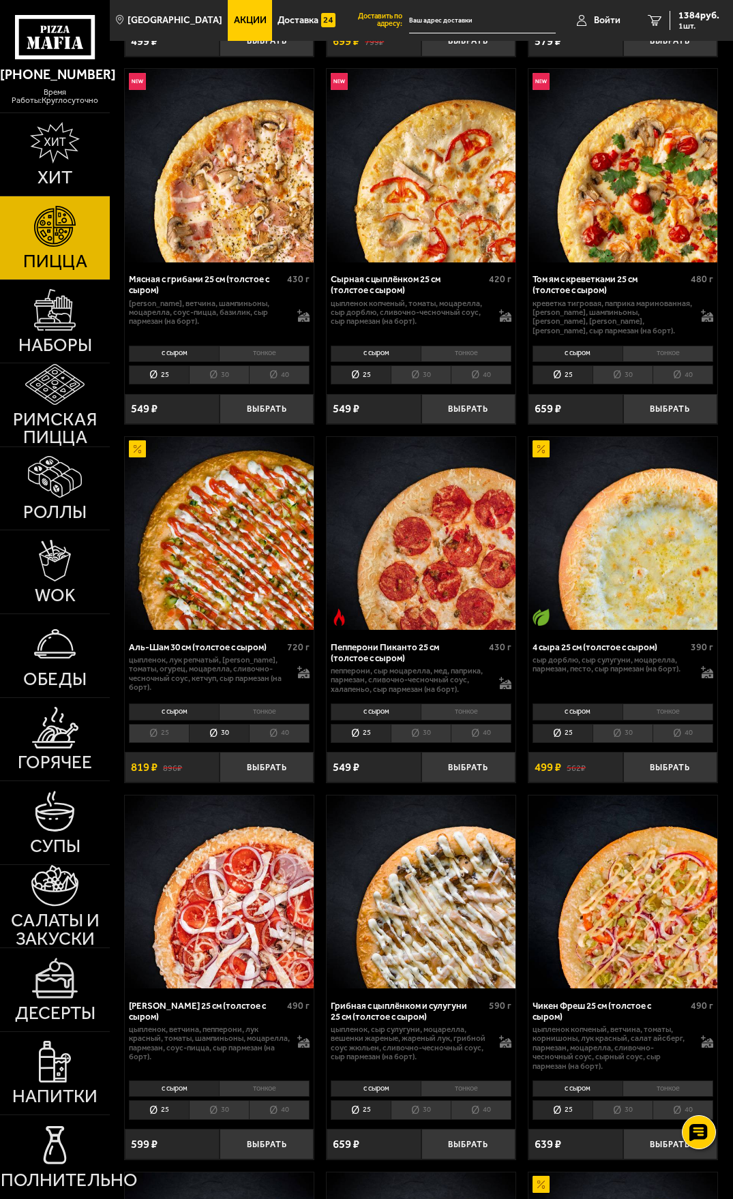
click at [160, 730] on li "25" at bounding box center [159, 733] width 60 height 19
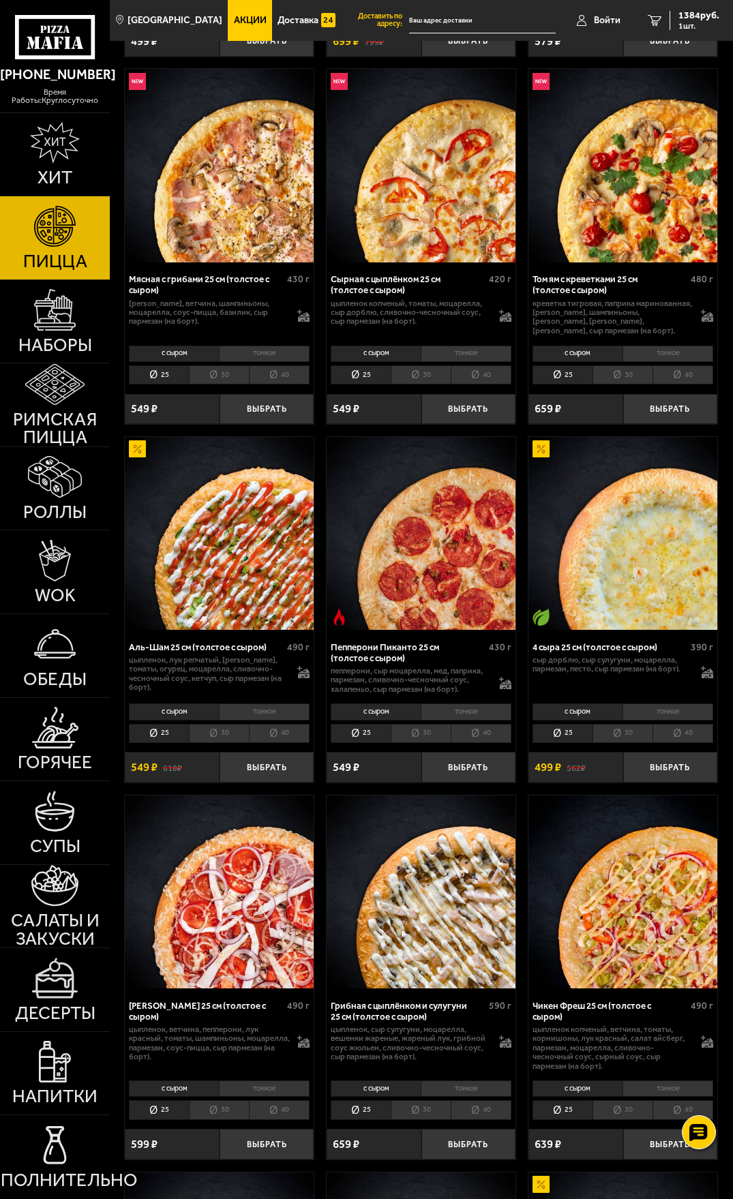
click at [220, 731] on li "30" at bounding box center [219, 733] width 60 height 19
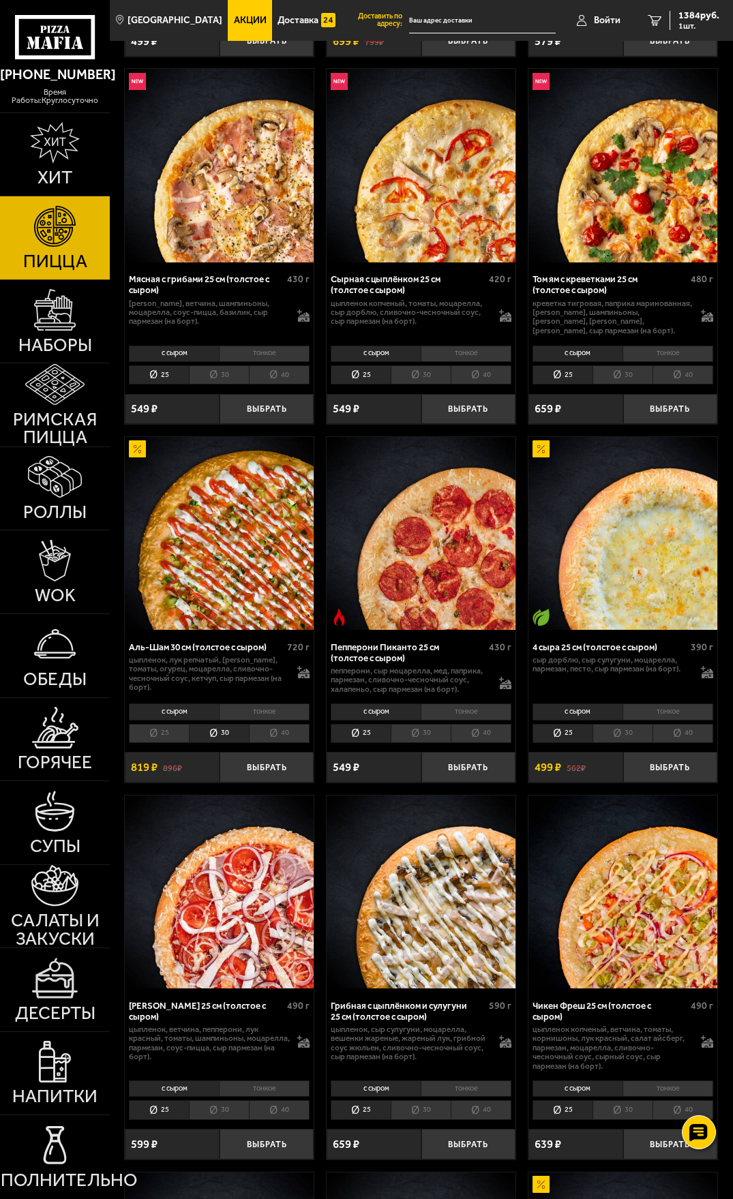
click at [172, 724] on li "25" at bounding box center [159, 733] width 60 height 19
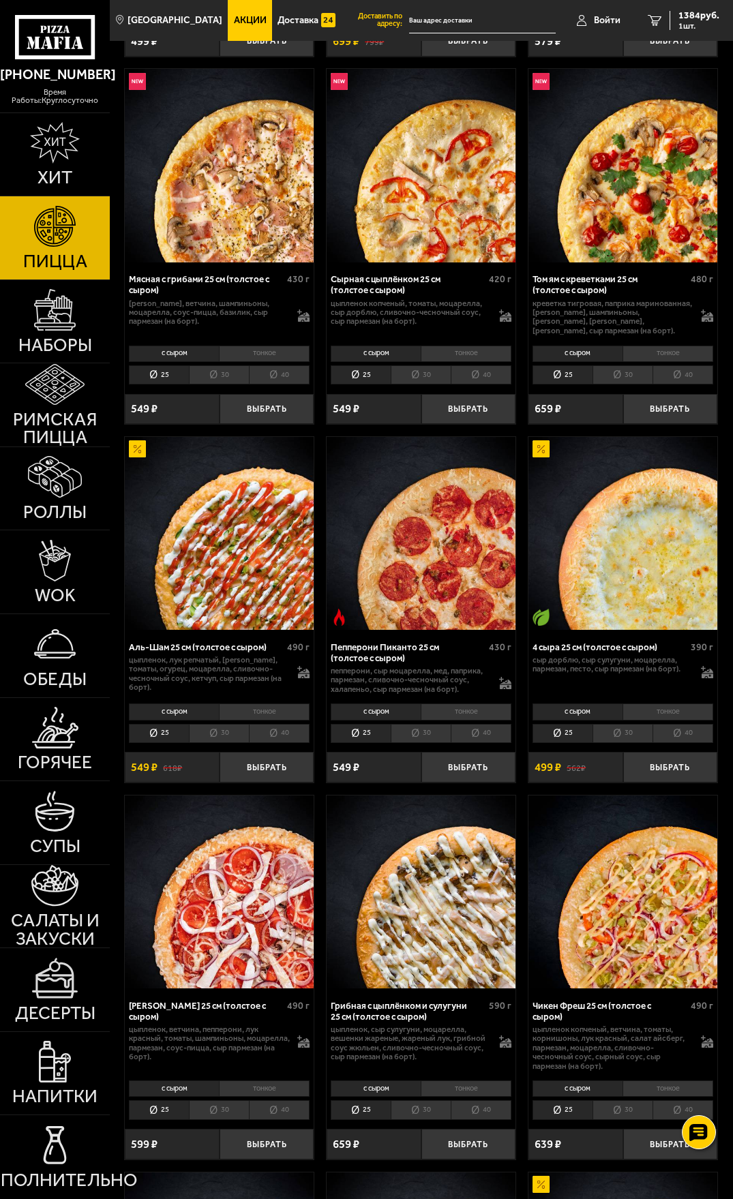
click at [220, 725] on li "30" at bounding box center [219, 733] width 60 height 19
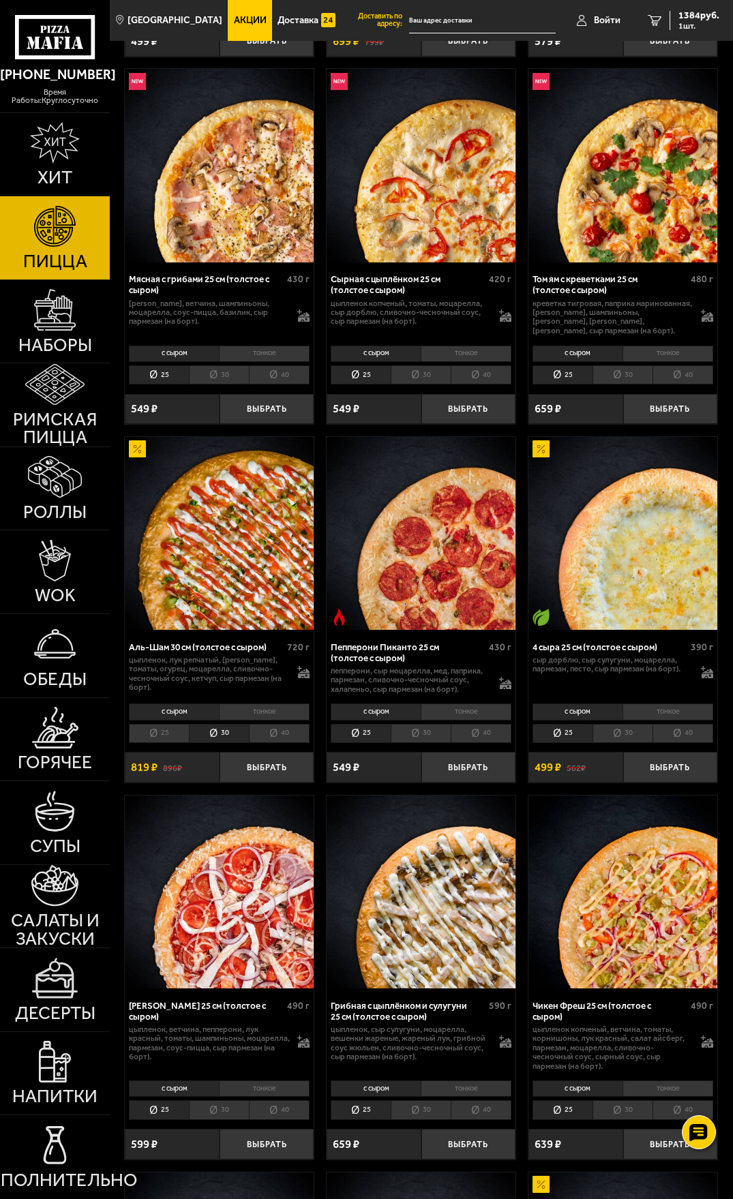
click at [267, 731] on li "40" at bounding box center [279, 733] width 61 height 19
click at [224, 739] on li "30" at bounding box center [219, 733] width 60 height 19
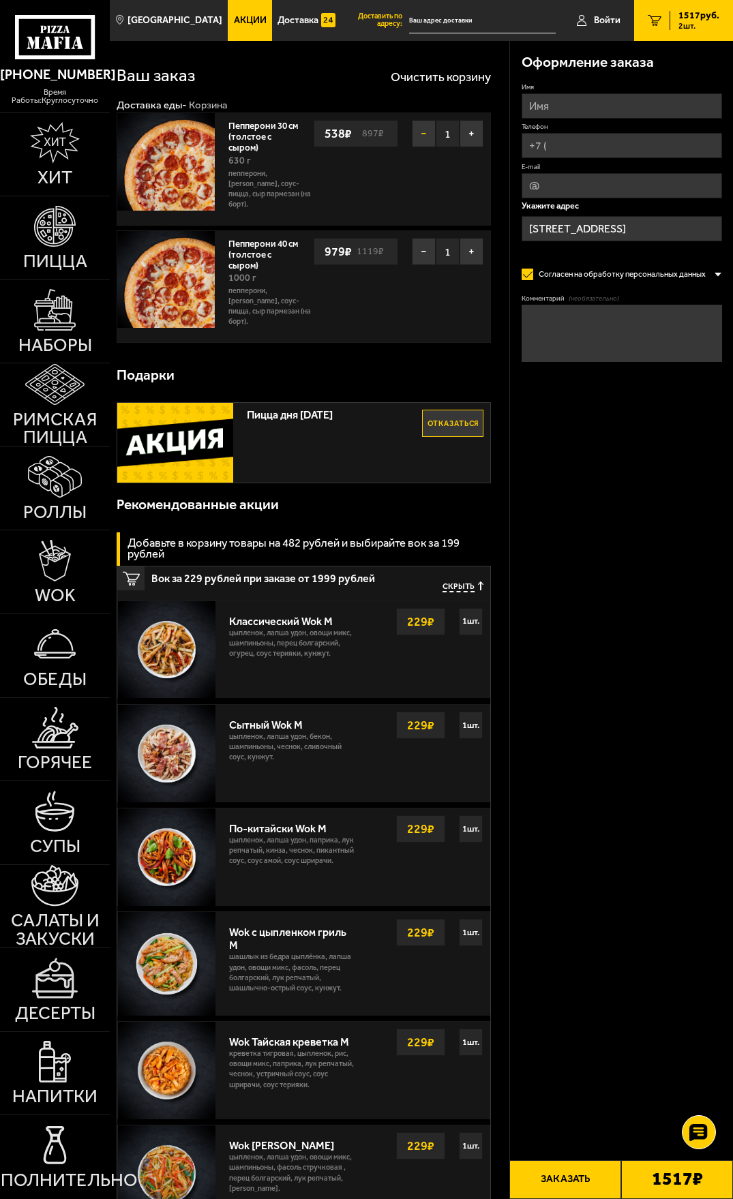
click at [427, 130] on button "−" at bounding box center [424, 133] width 24 height 27
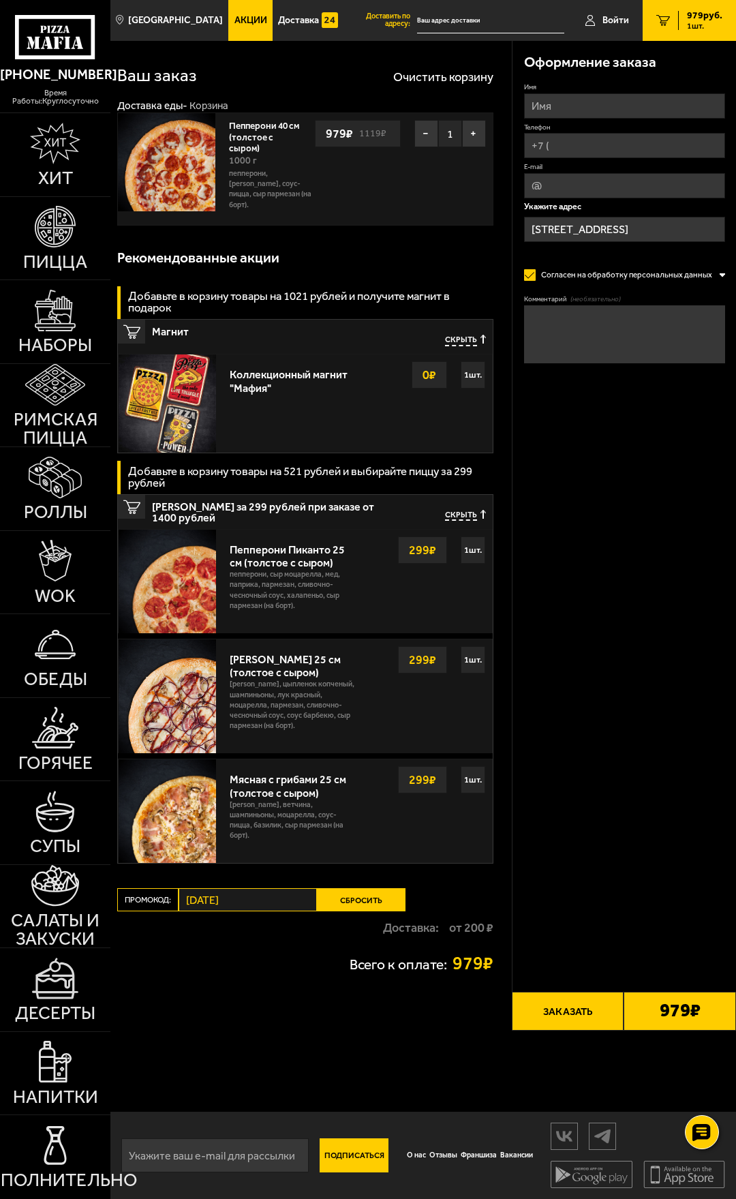
click at [427, 130] on button "−" at bounding box center [427, 133] width 24 height 27
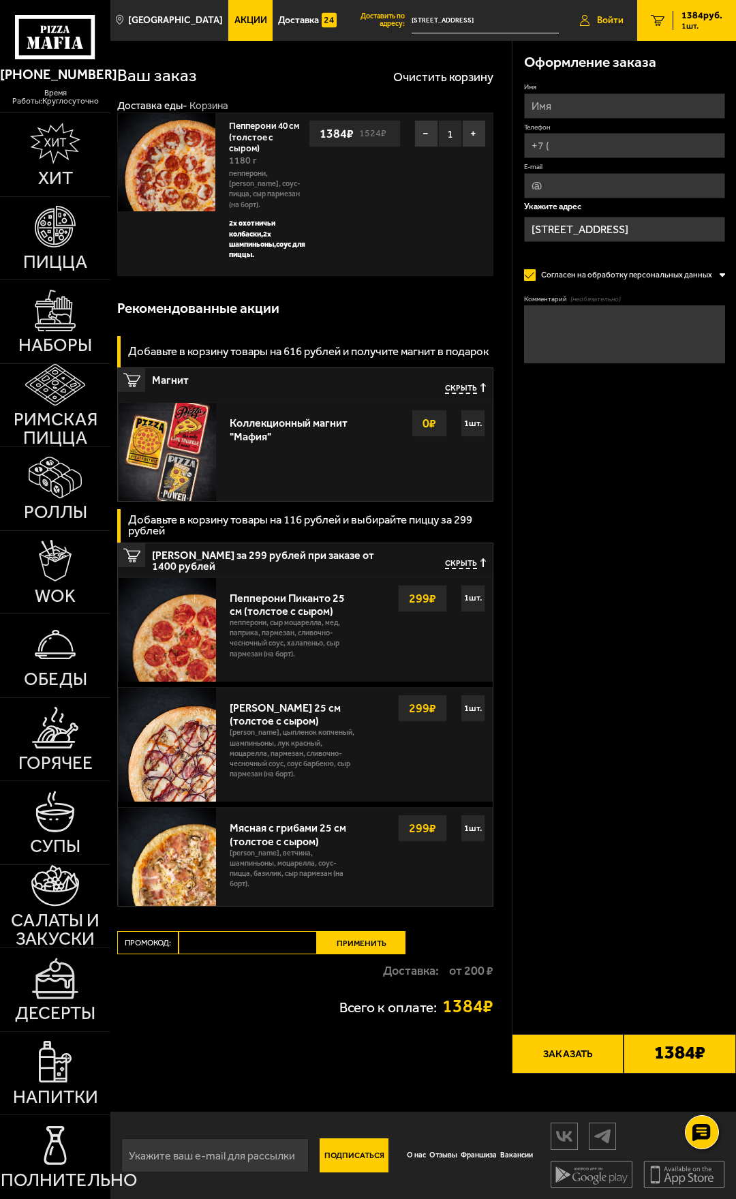
click at [609, 25] on span "Войти" at bounding box center [610, 21] width 27 height 10
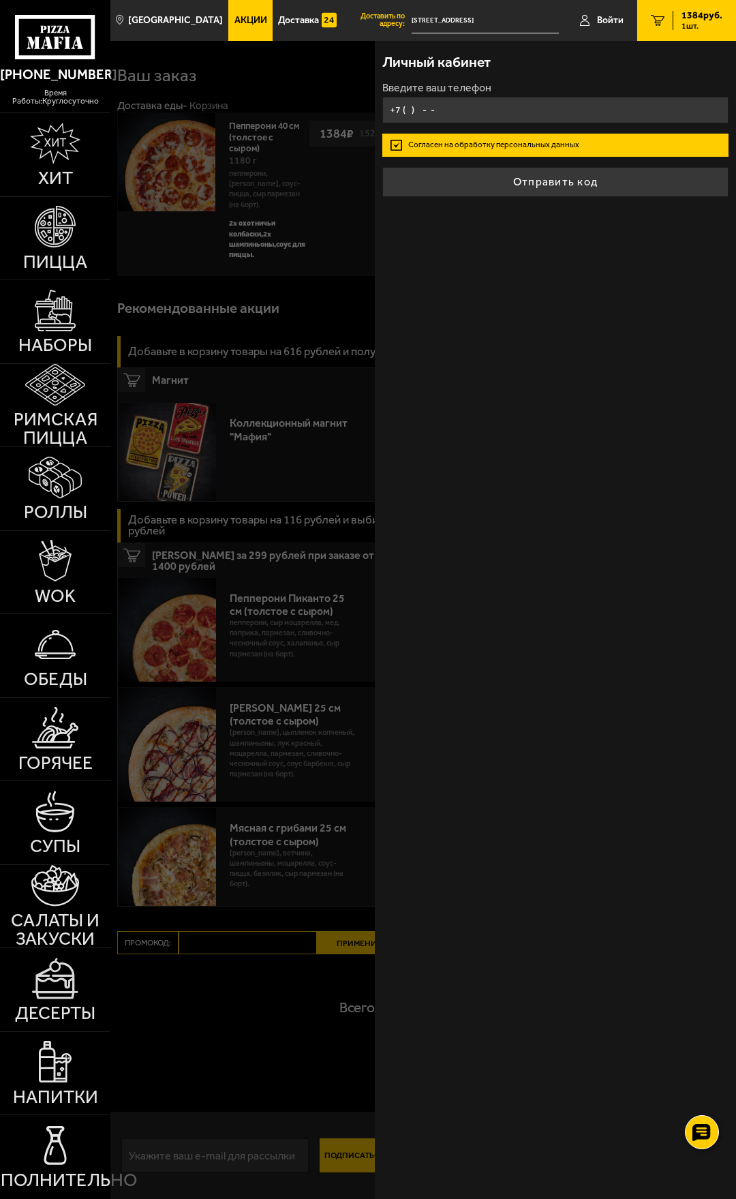
click at [496, 102] on input "+7 ( ) - -" at bounding box center [555, 110] width 346 height 27
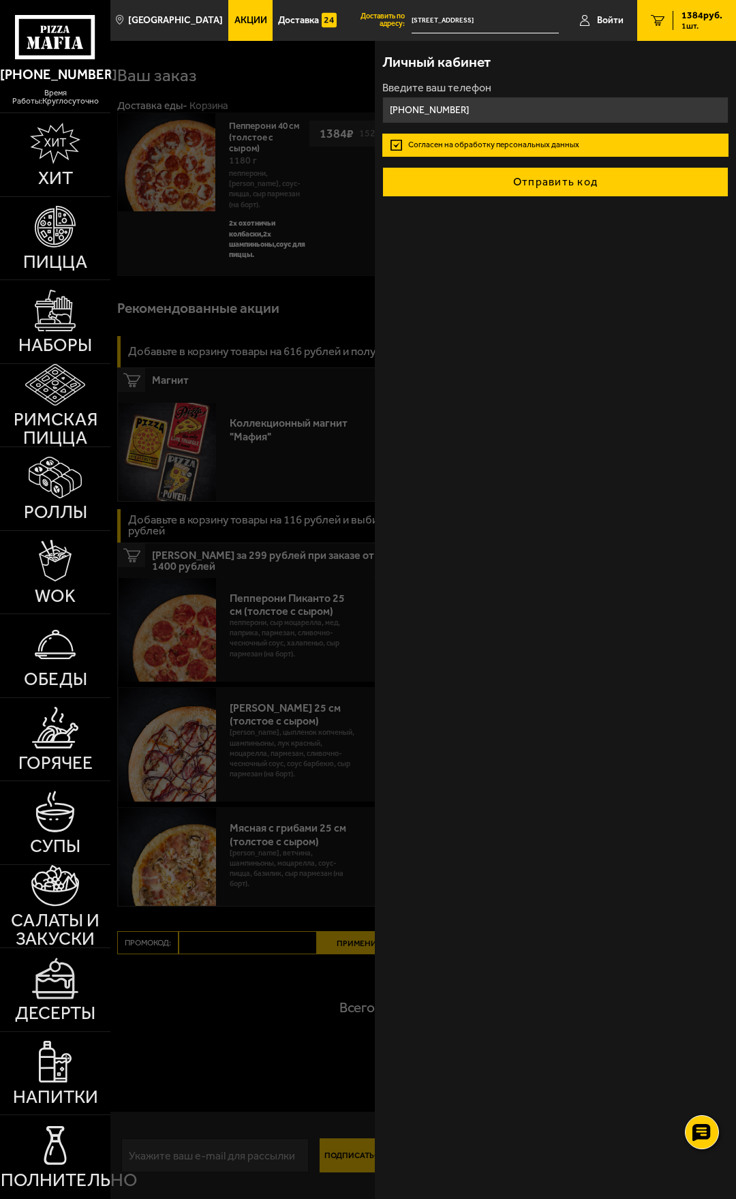
type input "+7 (911) 960-05-19"
click at [507, 182] on button "Отправить код" at bounding box center [555, 182] width 346 height 30
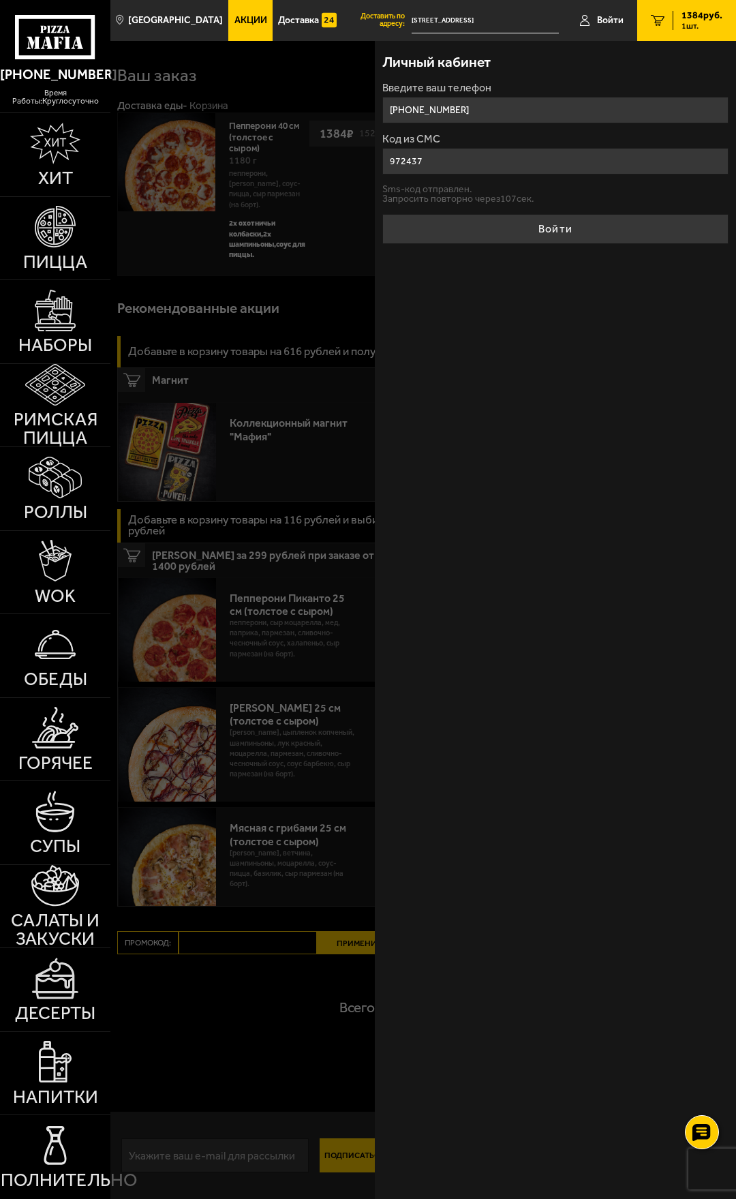
type input "972437"
click at [382, 214] on button "Войти" at bounding box center [555, 229] width 346 height 30
type input "+7 (911) 960-05-19"
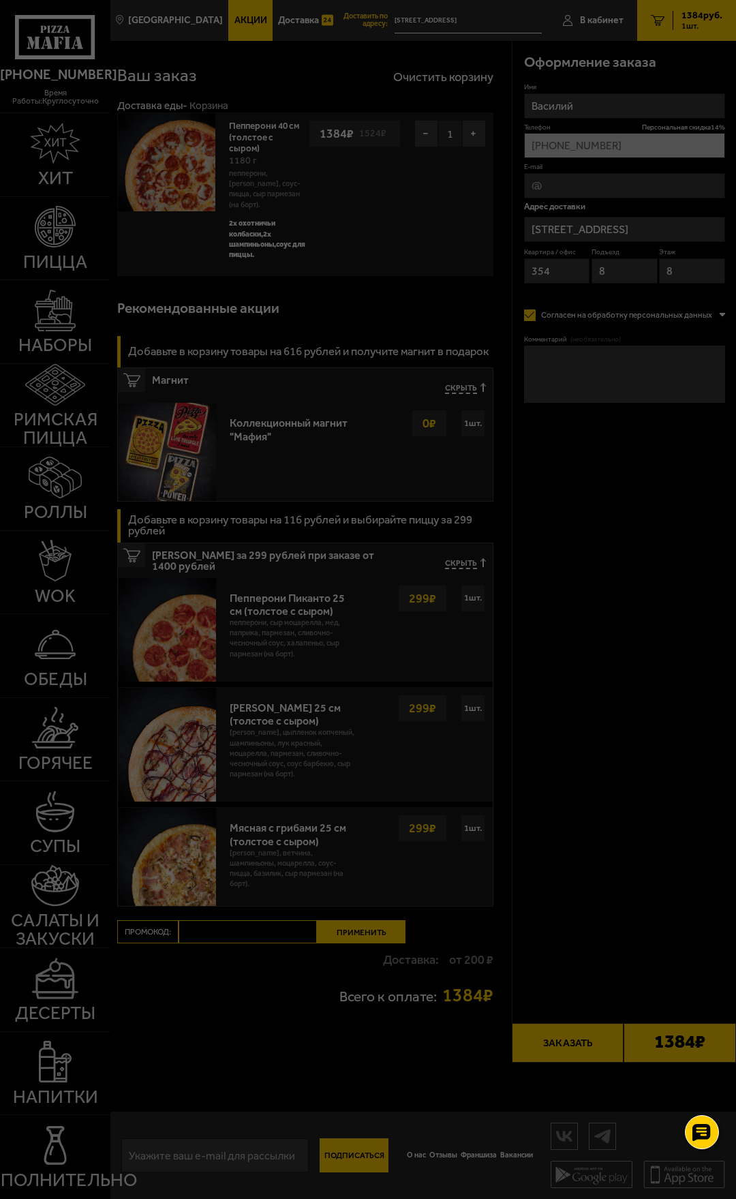
type input "Россия, Санкт-Петербург, Бухарестская улица, 72к1"
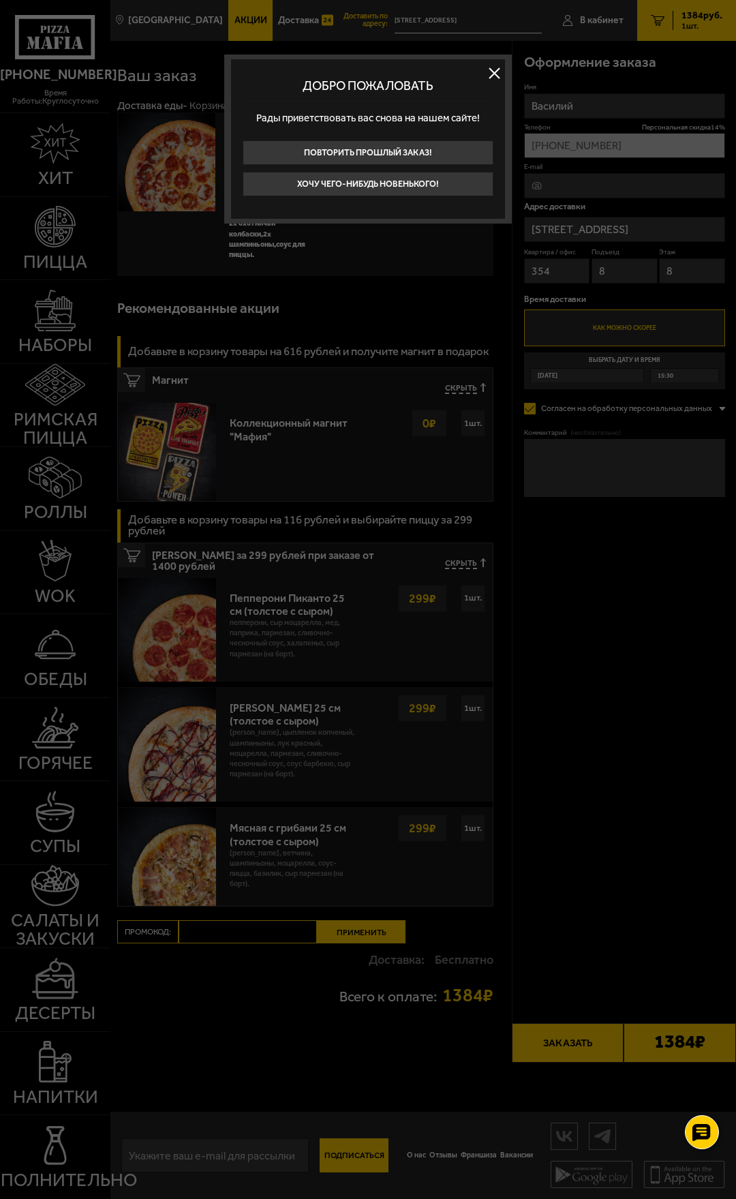
click at [492, 73] on button at bounding box center [495, 73] width 20 height 20
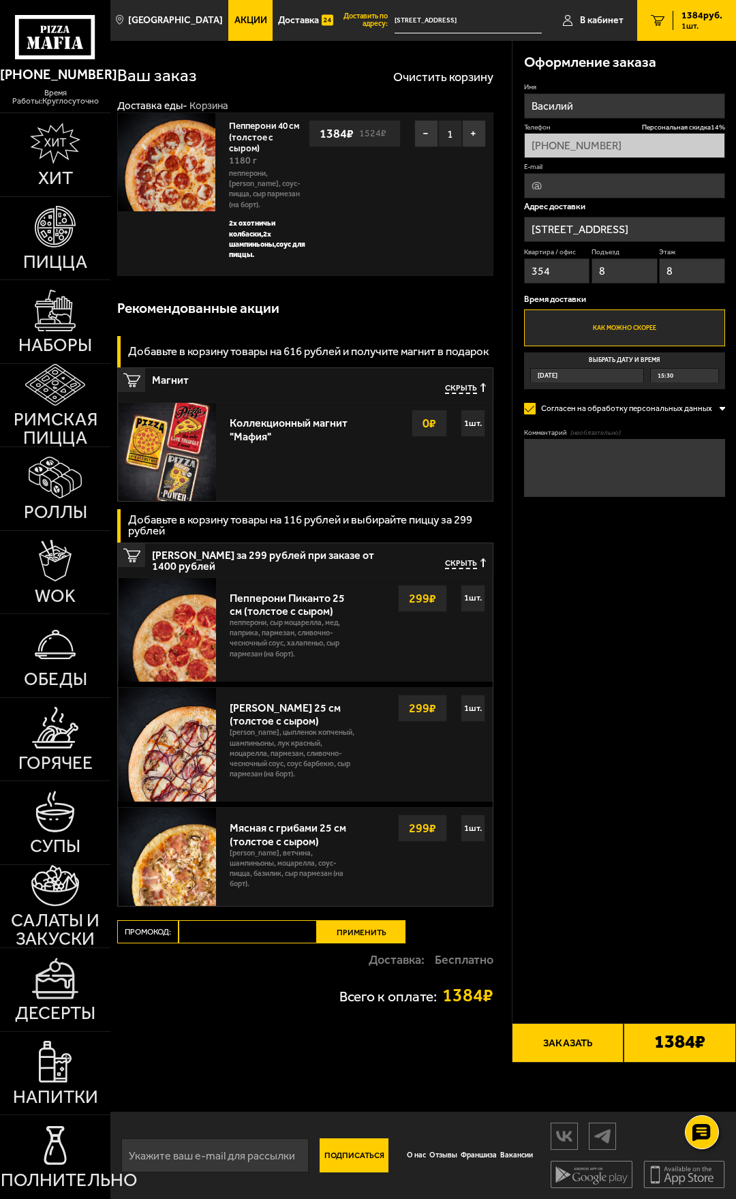
click at [452, 385] on span "Скрыть" at bounding box center [461, 388] width 32 height 11
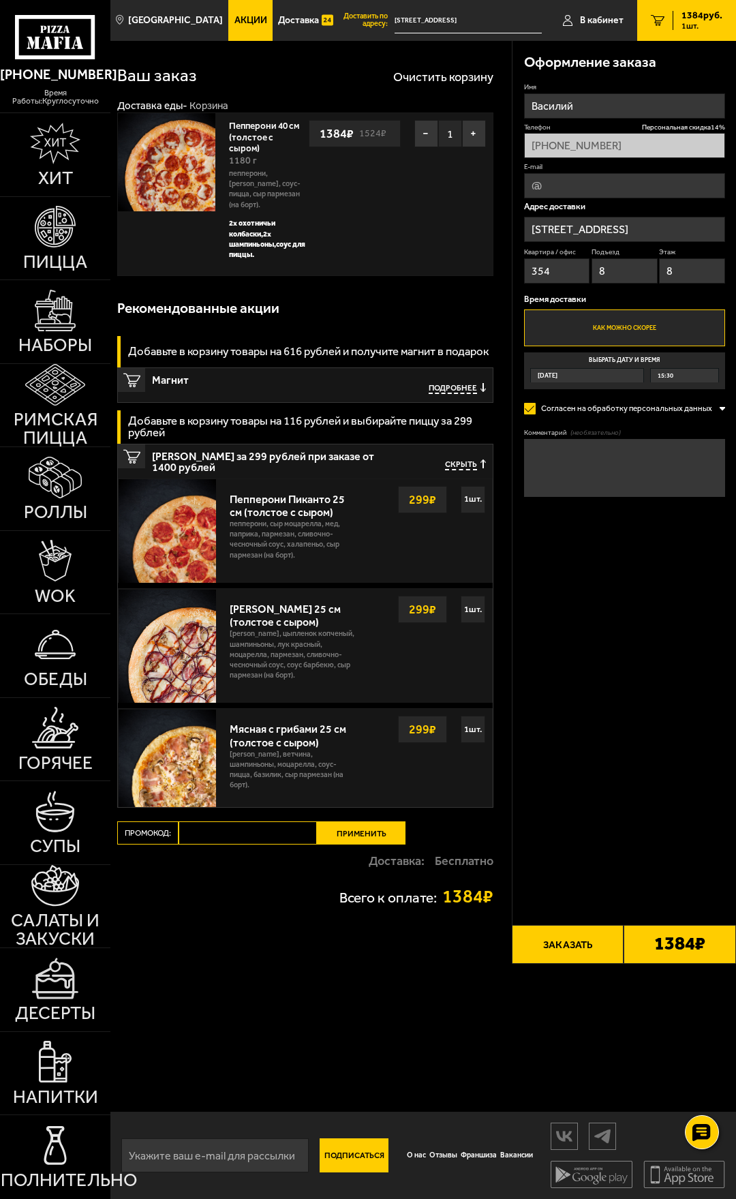
click at [463, 462] on span "Скрыть" at bounding box center [461, 465] width 32 height 11
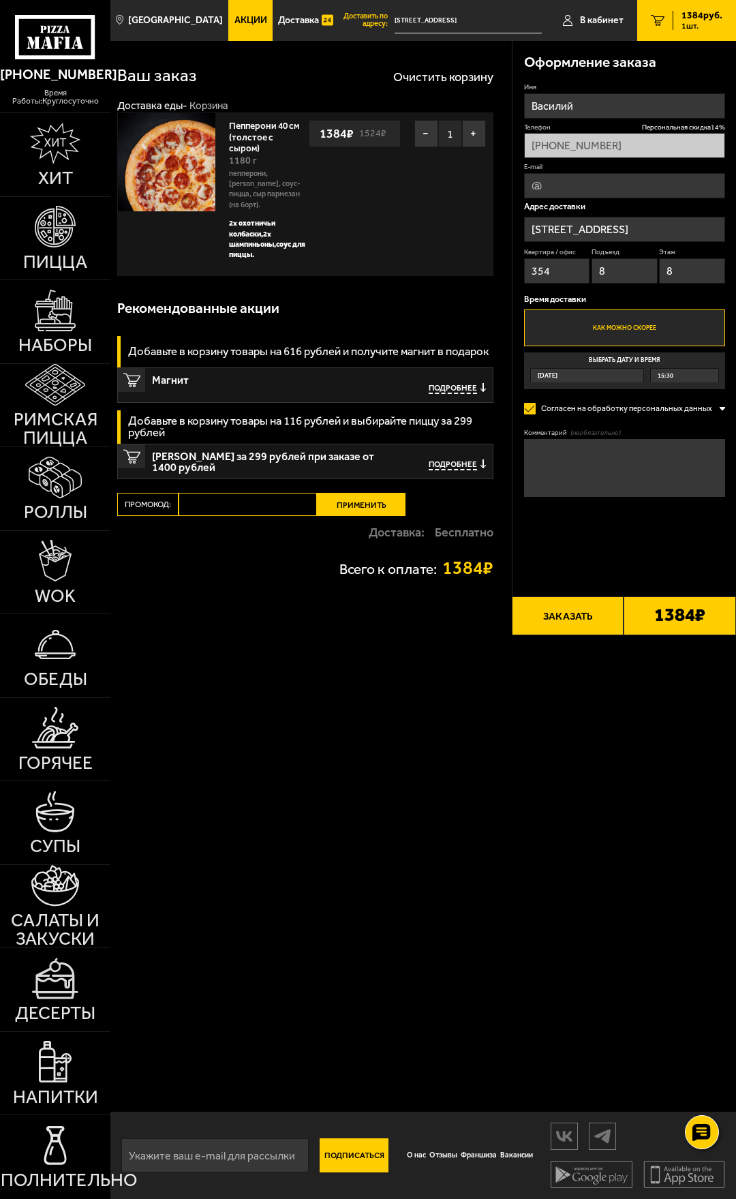
click at [567, 613] on button "Заказать" at bounding box center [568, 616] width 112 height 39
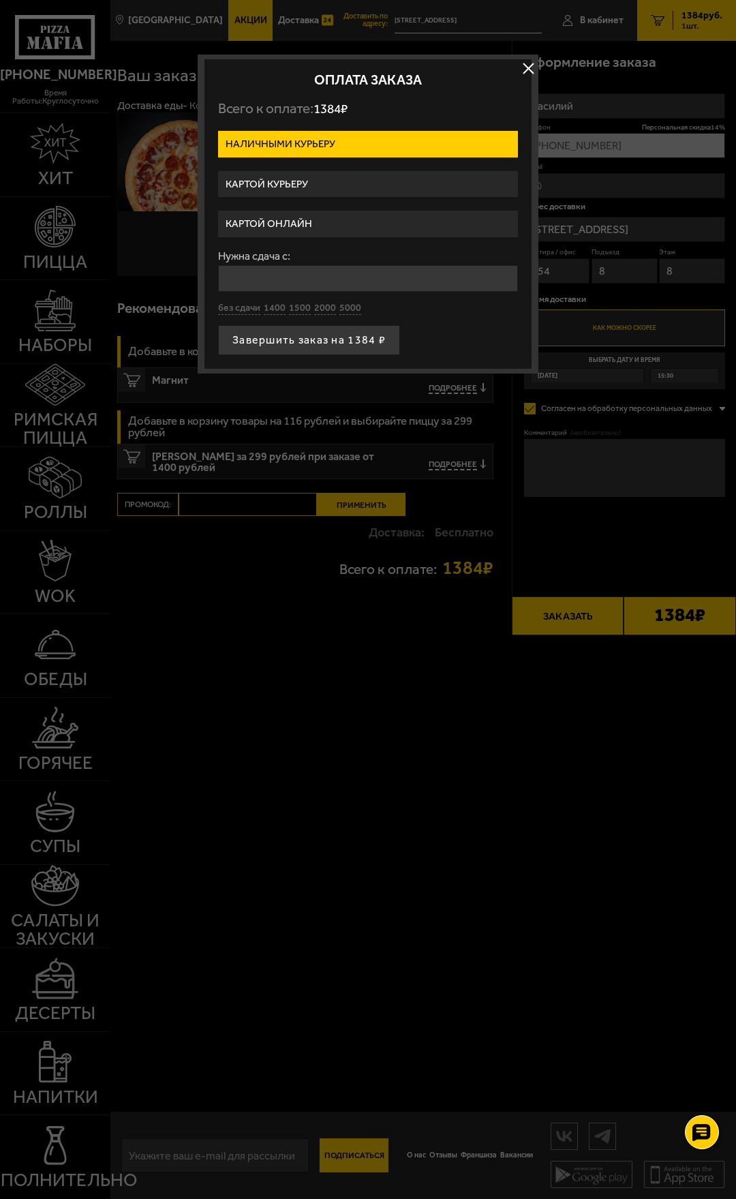
click at [327, 222] on label "Картой онлайн" at bounding box center [368, 224] width 300 height 27
click at [0, 0] on input "Картой онлайн" at bounding box center [0, 0] width 0 height 0
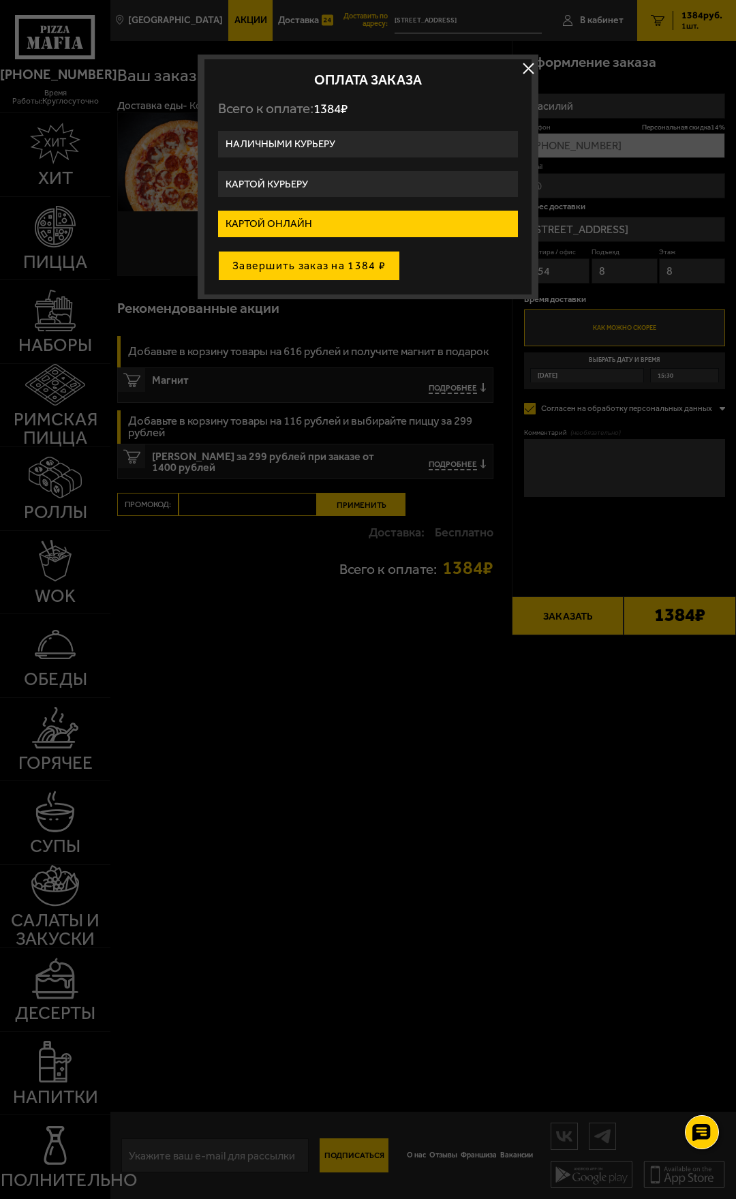
click at [310, 267] on button "Завершить заказ на 1384 ₽" at bounding box center [309, 266] width 182 height 30
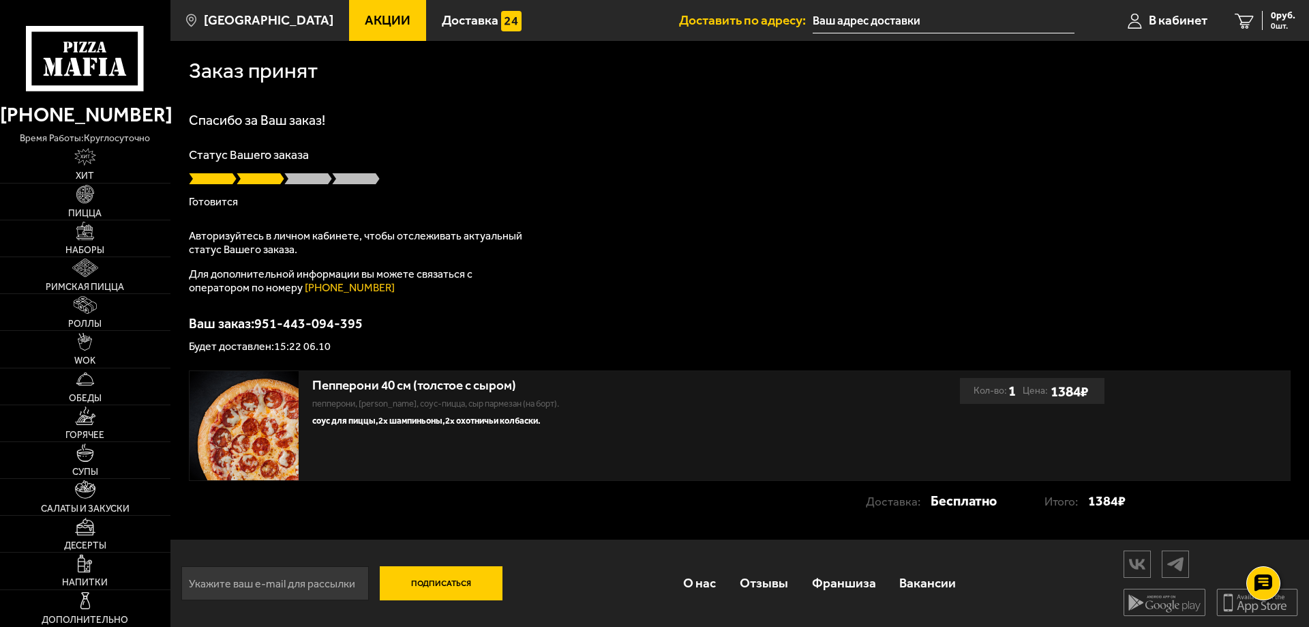
drag, startPoint x: 674, startPoint y: 170, endPoint x: 411, endPoint y: 97, distance: 272.2
click at [673, 170] on div "Статус Вашего заказа Готовится" at bounding box center [740, 178] width 1102 height 59
drag, startPoint x: 1167, startPoint y: 17, endPoint x: 740, endPoint y: 141, distance: 445.1
click at [740, 141] on div "Спасибо за Ваш заказ! Статус Вашего заказа Готовится Авторизуйтесь в личном каб…" at bounding box center [740, 232] width 1102 height 239
click at [1160, 14] on span "В кабинет" at bounding box center [1174, 20] width 59 height 13
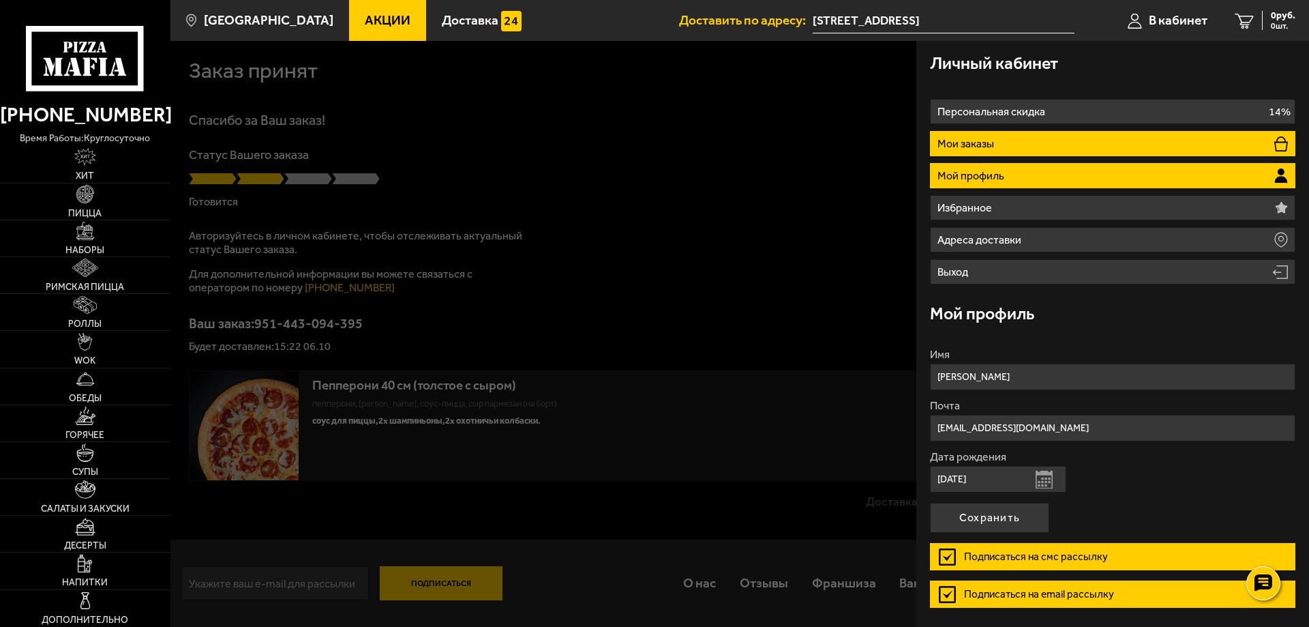
click at [1008, 139] on li "Мои заказы" at bounding box center [1112, 143] width 365 height 25
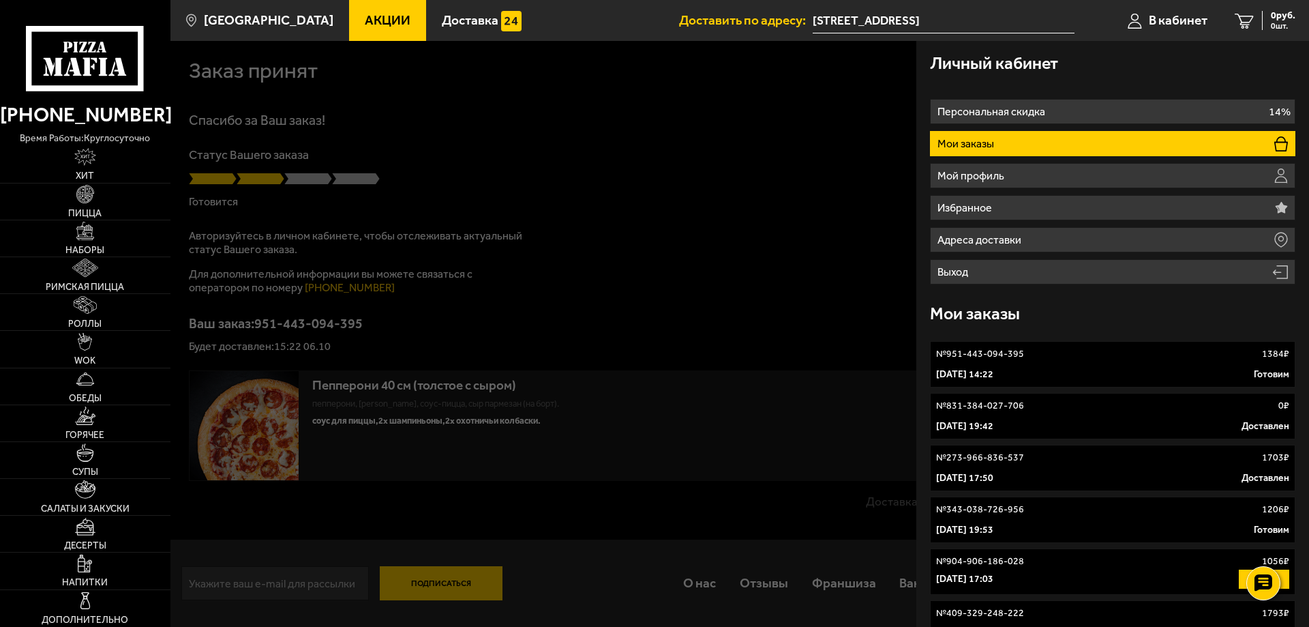
click at [1023, 357] on div "№ 951-443-094-395 1384 ₽" at bounding box center [1112, 354] width 353 height 14
